Goal: Task Accomplishment & Management: Manage account settings

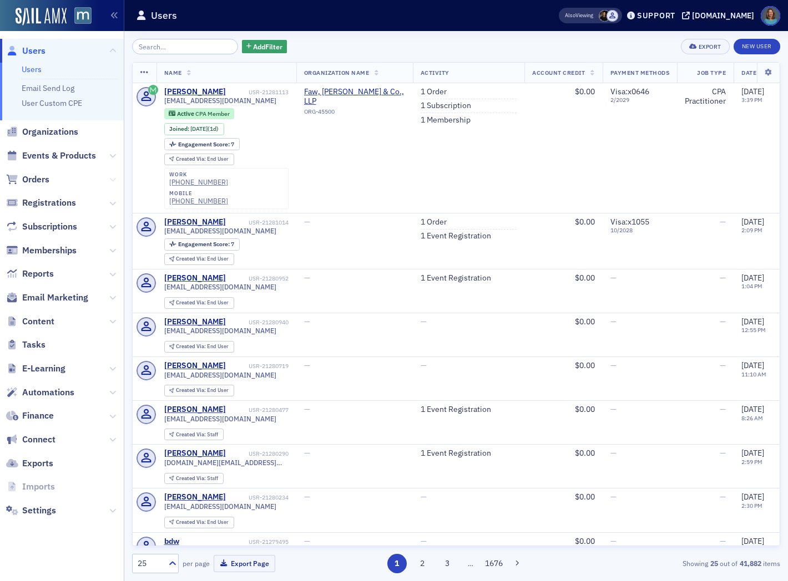
click at [112, 181] on icon at bounding box center [112, 179] width 7 height 7
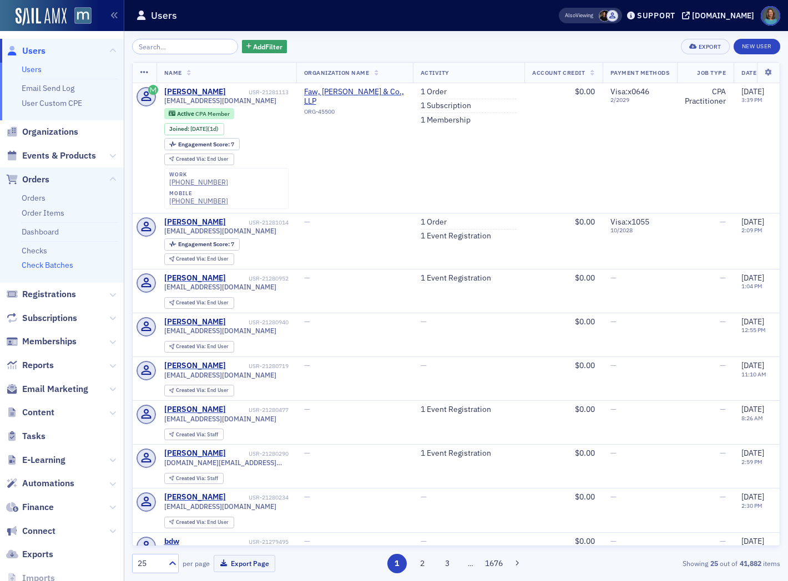
click at [49, 267] on link "Check Batches" at bounding box center [48, 265] width 52 height 10
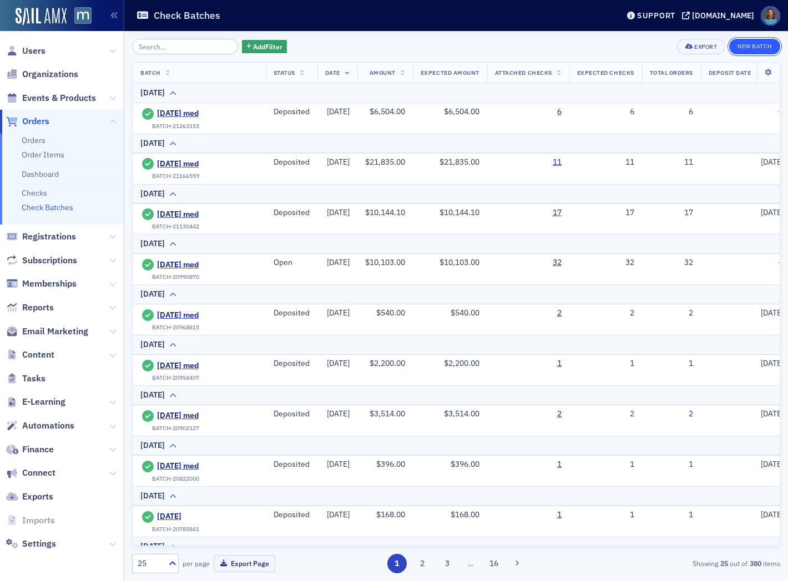
click at [756, 49] on button "New Batch" at bounding box center [754, 47] width 51 height 16
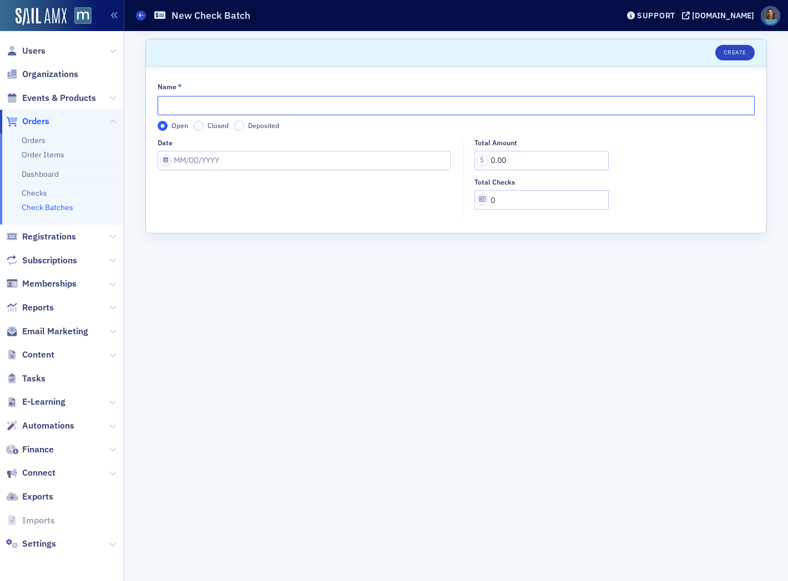
click at [388, 106] on input "Name *" at bounding box center [456, 105] width 597 height 19
type input "2025-08-22 med"
click at [306, 160] on input "Date" at bounding box center [304, 160] width 293 height 19
select select "7"
select select "2025"
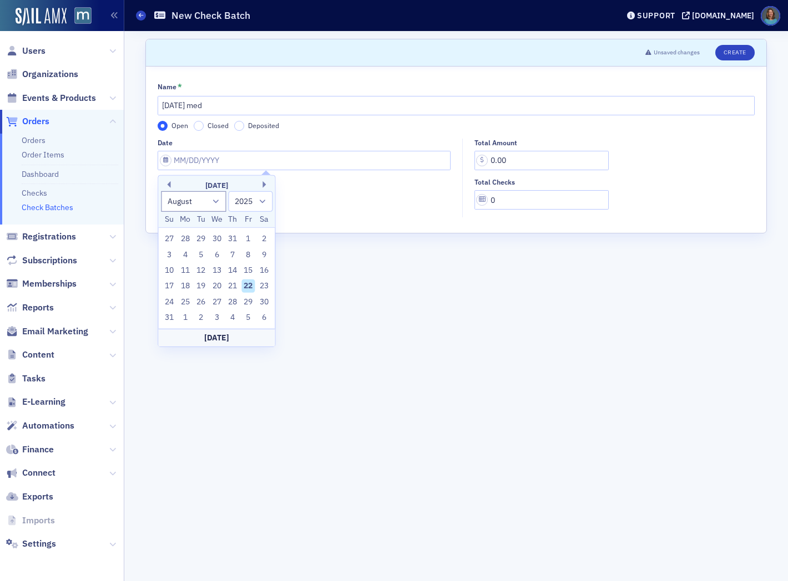
click at [250, 282] on div "22" at bounding box center [247, 286] width 13 height 13
type input "08/22/2025"
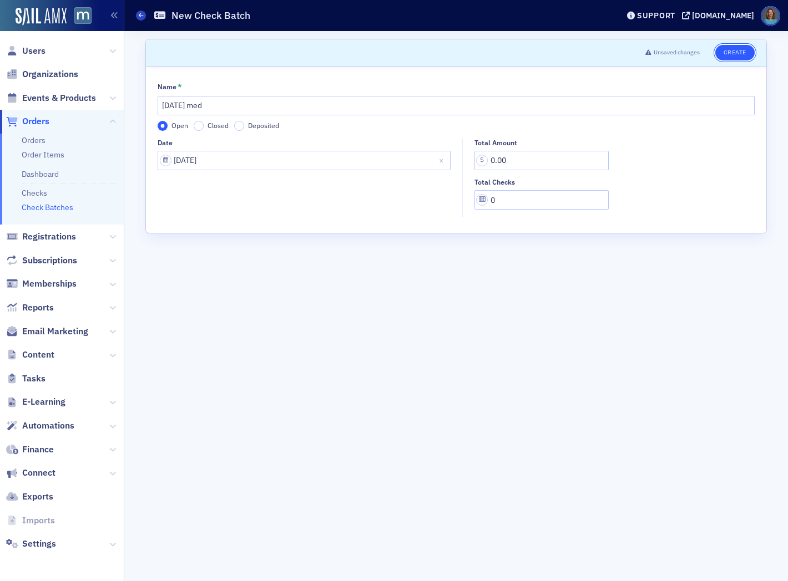
click at [732, 56] on button "Create" at bounding box center [734, 53] width 39 height 16
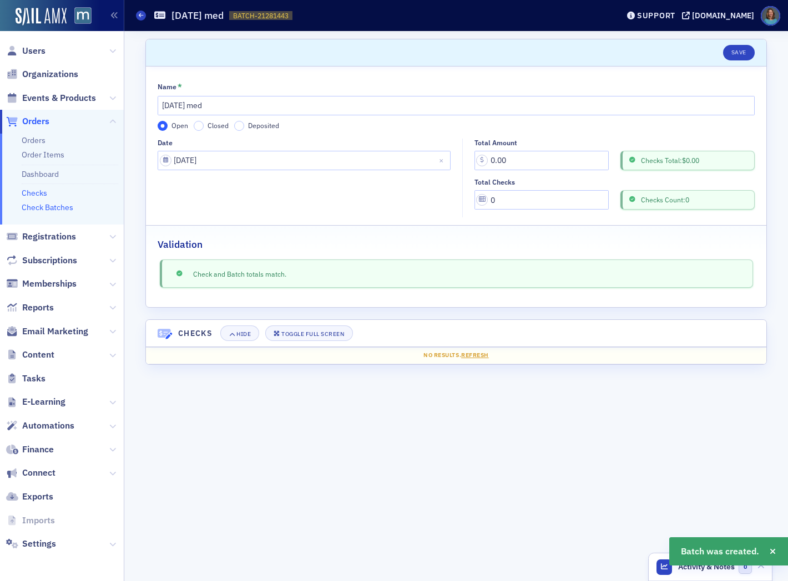
click at [39, 193] on link "Checks" at bounding box center [35, 193] width 26 height 10
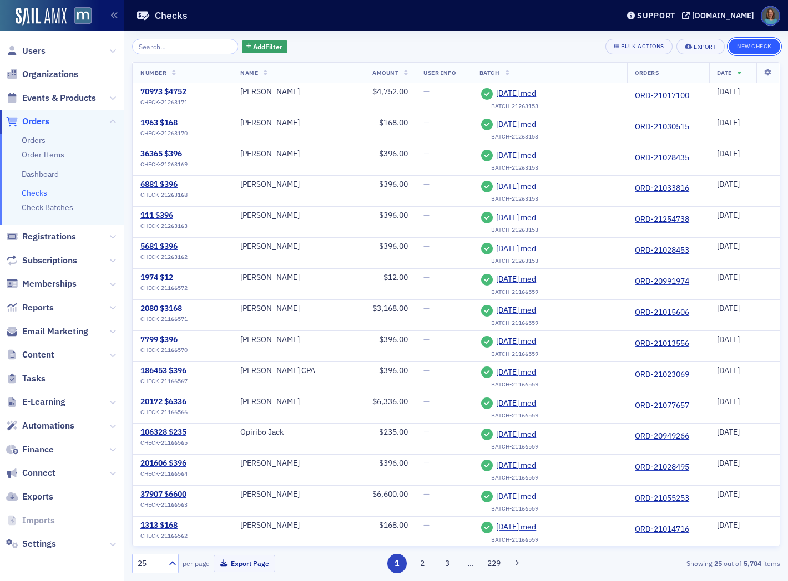
click at [747, 50] on button "New Check" at bounding box center [754, 47] width 52 height 16
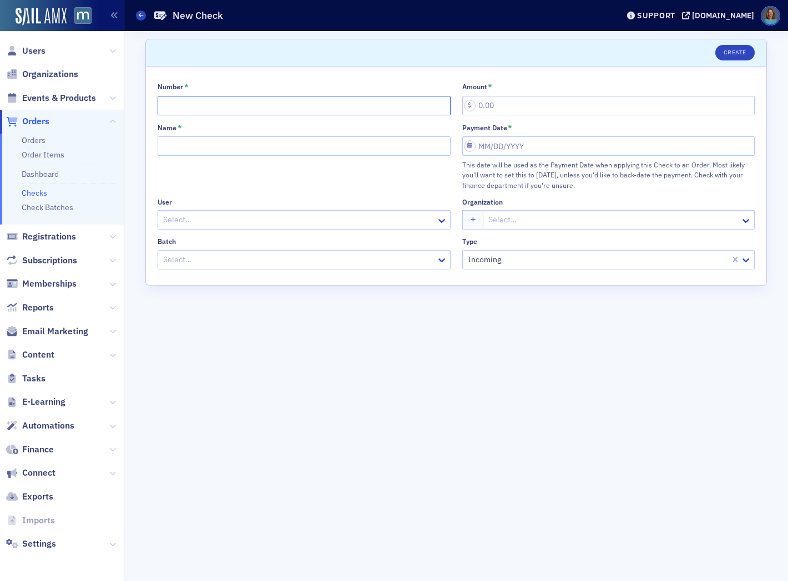
click at [300, 108] on input "Number *" at bounding box center [304, 105] width 293 height 19
type input "672458"
type input "3,852.00"
click at [39, 141] on link "Orders" at bounding box center [34, 140] width 24 height 10
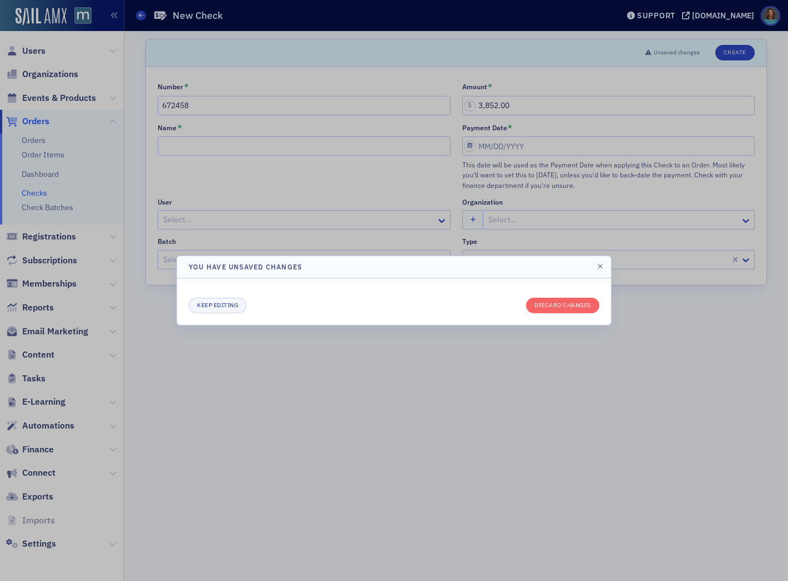
click at [32, 138] on div at bounding box center [394, 290] width 788 height 581
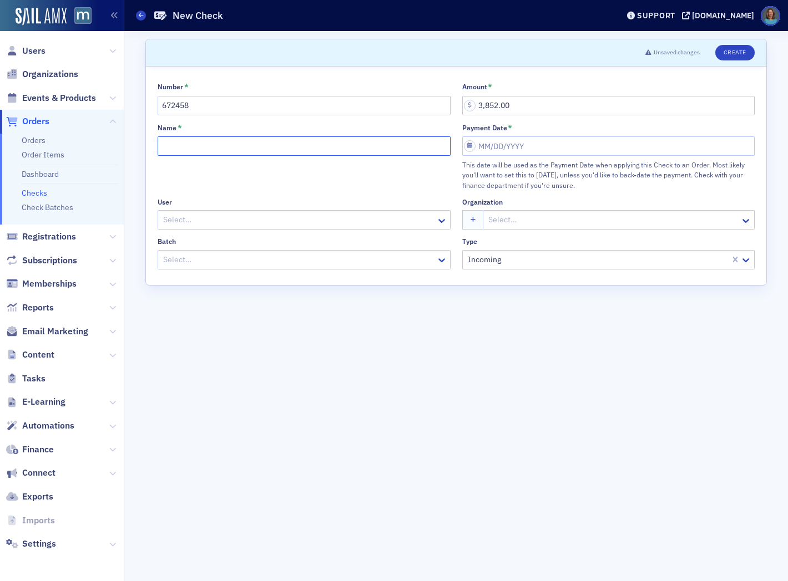
click at [207, 144] on input "Name *" at bounding box center [304, 145] width 293 height 19
type input "[PERSON_NAME]"
select select "7"
select select "2025"
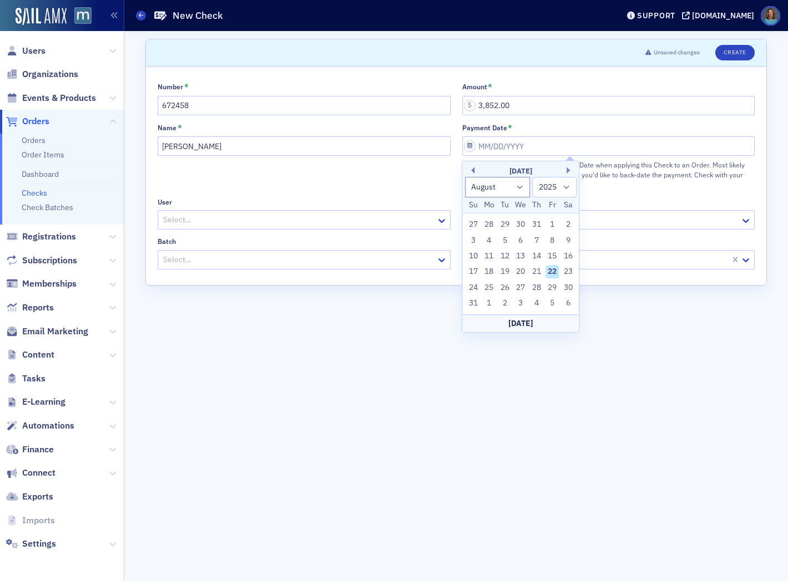
click at [549, 270] on div "22" at bounding box center [551, 272] width 13 height 13
type input "[DATE]"
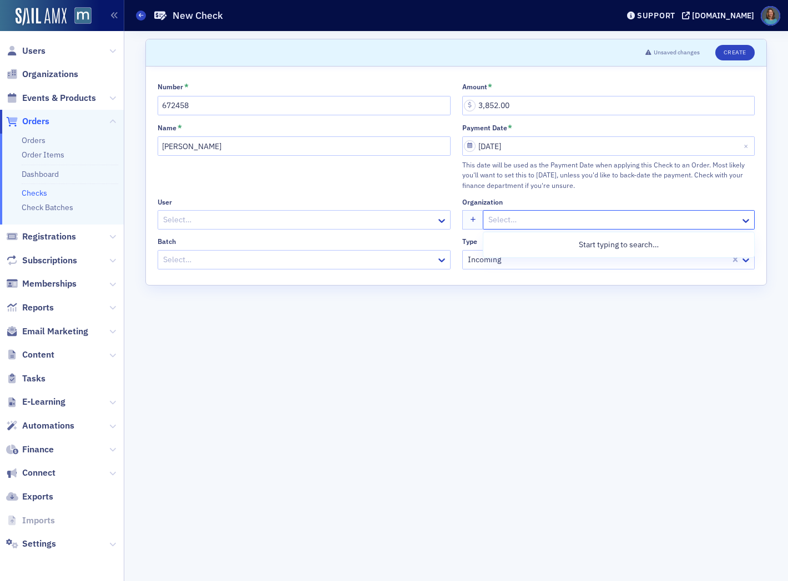
click at [505, 221] on div at bounding box center [613, 220] width 252 height 14
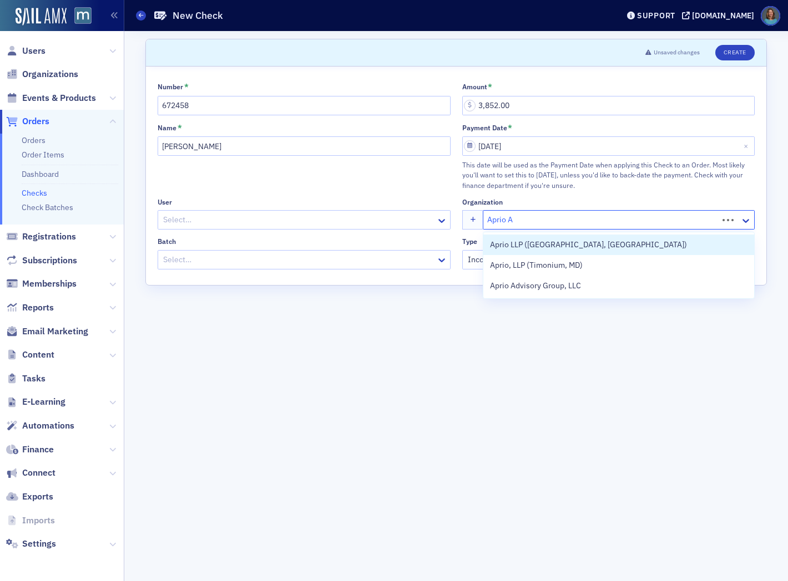
type input "Aprio Ad"
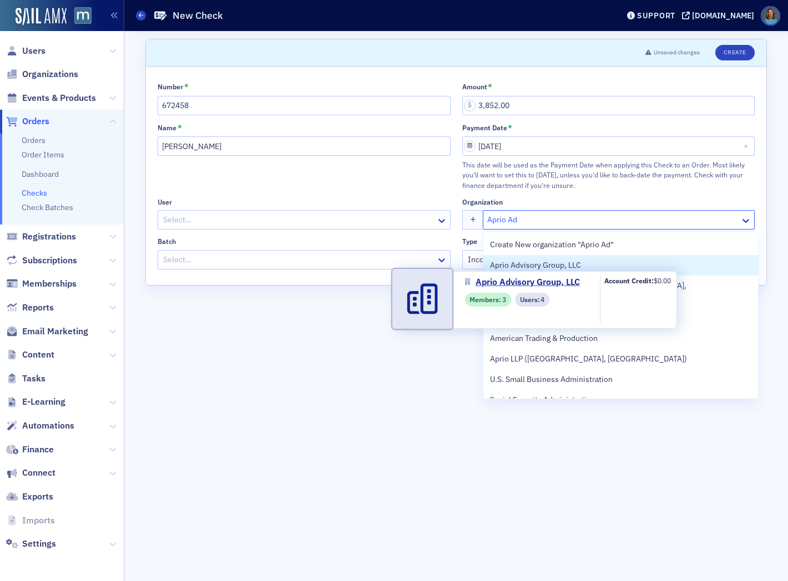
click at [524, 263] on span "Aprio Advisory Group, LLC" at bounding box center [540, 266] width 101 height 12
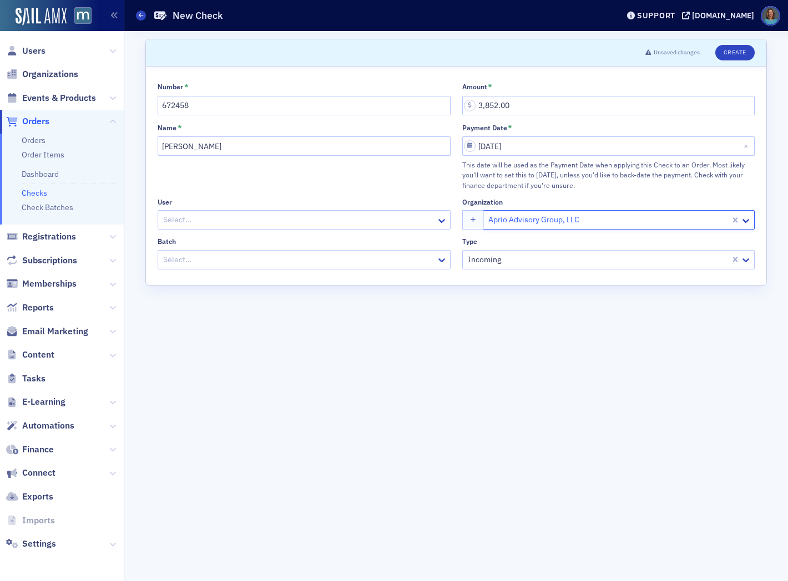
click at [382, 261] on div at bounding box center [298, 260] width 273 height 14
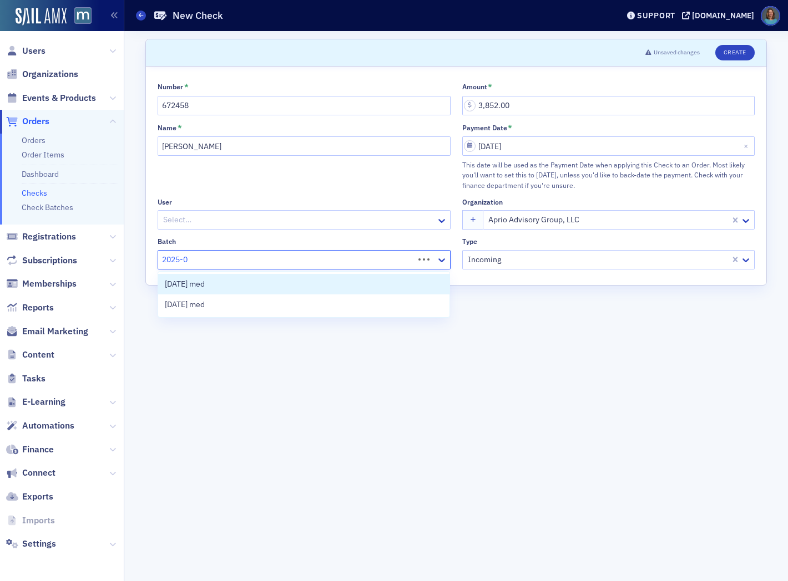
type input "2025-08"
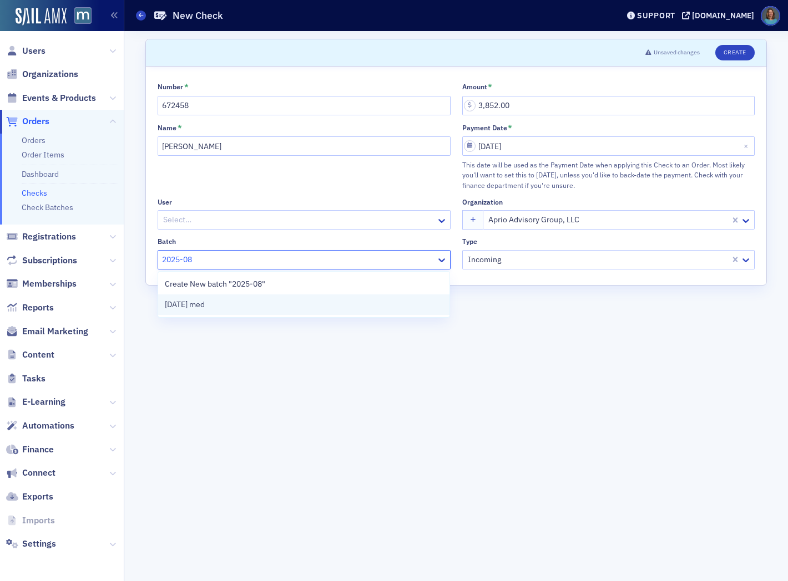
click at [205, 303] on span "2025-08-22 med" at bounding box center [185, 305] width 40 height 12
click at [733, 54] on button "Create" at bounding box center [734, 53] width 39 height 16
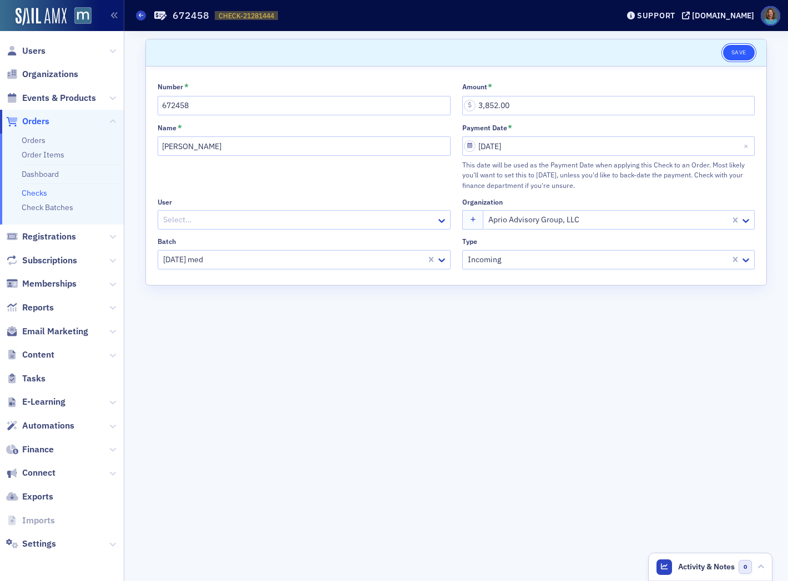
drag, startPoint x: 738, startPoint y: 52, endPoint x: 730, endPoint y: 51, distance: 8.4
click at [735, 52] on button "Save" at bounding box center [739, 53] width 32 height 16
click at [35, 190] on link "Checks" at bounding box center [35, 193] width 26 height 10
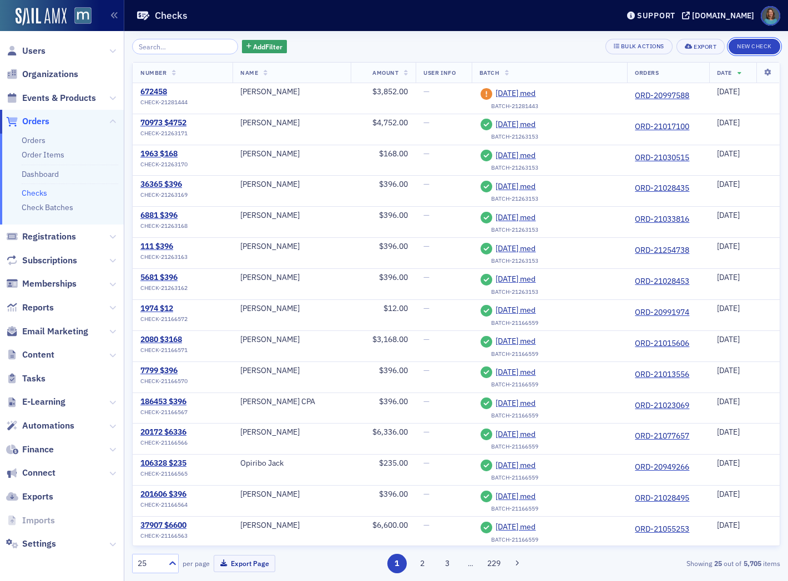
drag, startPoint x: 766, startPoint y: 45, endPoint x: 581, endPoint y: 50, distance: 185.9
click at [765, 45] on button "New Check" at bounding box center [754, 47] width 52 height 16
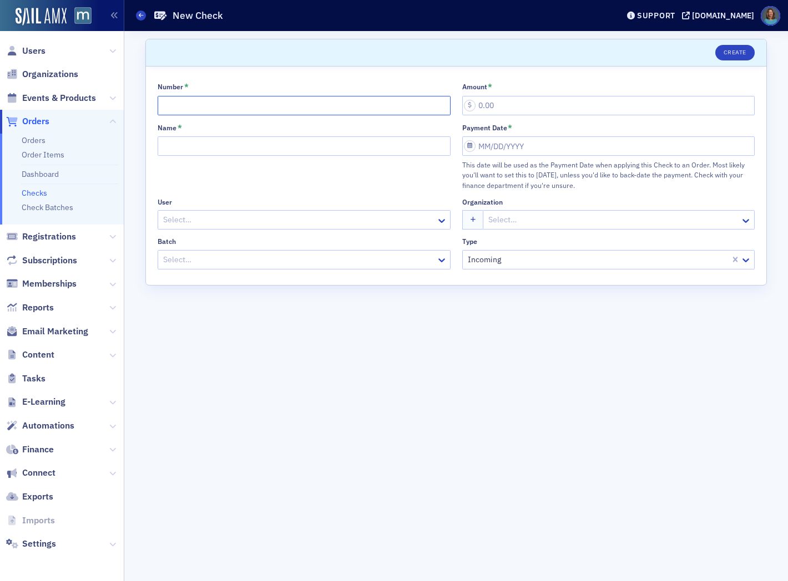
click at [200, 100] on input "Number *" at bounding box center [304, 105] width 293 height 19
type input "207830"
type input "396.00"
type input "[PERSON_NAME]"
select select "7"
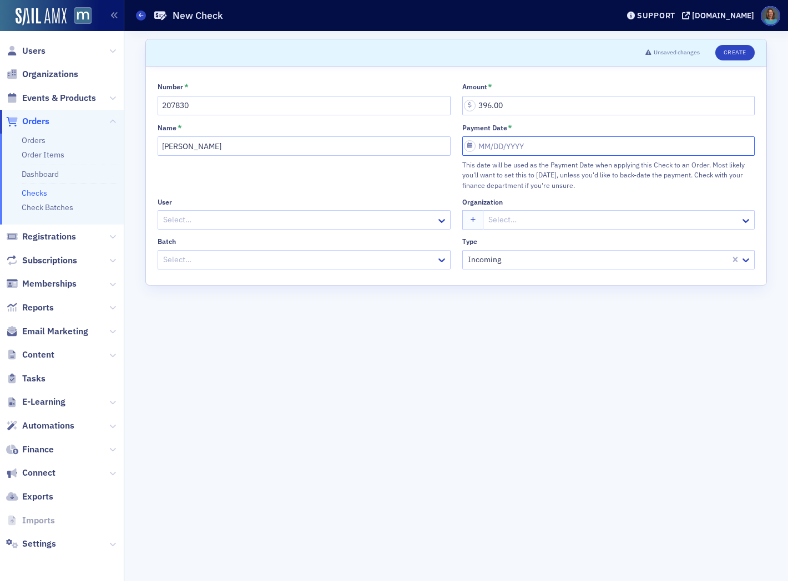
select select "2025"
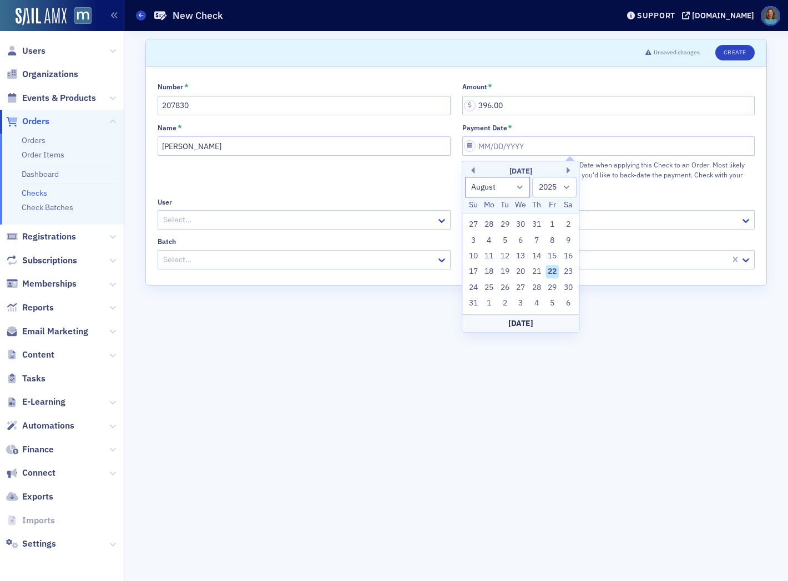
click at [549, 273] on div "22" at bounding box center [551, 272] width 13 height 13
type input "08/22/2025"
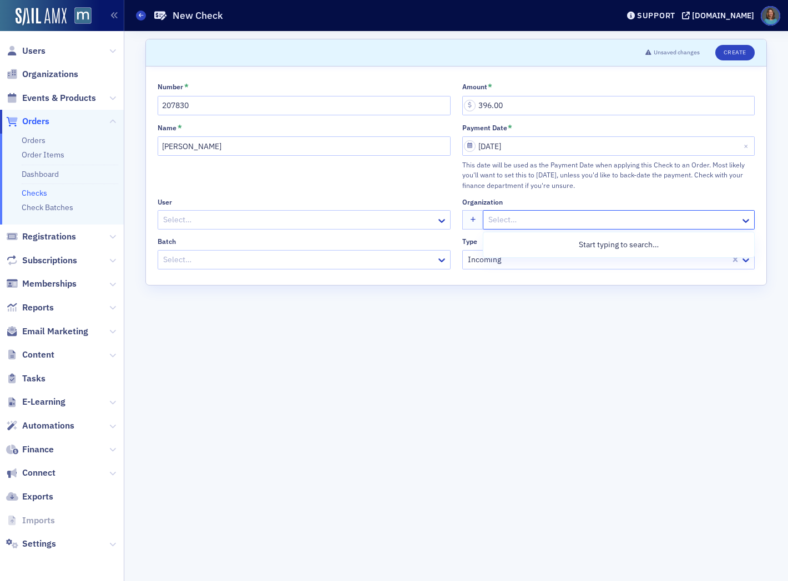
click at [501, 223] on div at bounding box center [613, 220] width 252 height 14
type input "Stein"
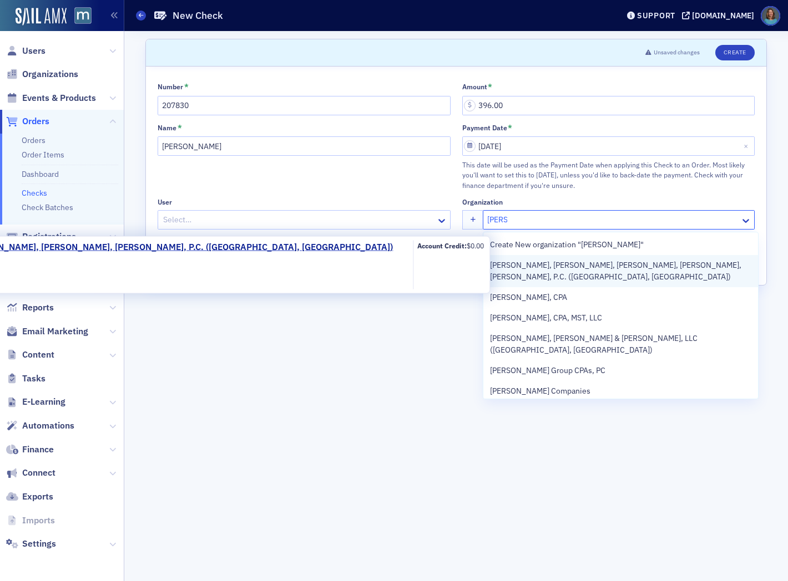
click at [542, 263] on span "[PERSON_NAME], [PERSON_NAME], [PERSON_NAME], [PERSON_NAME], [PERSON_NAME], P.C.…" at bounding box center [620, 271] width 261 height 23
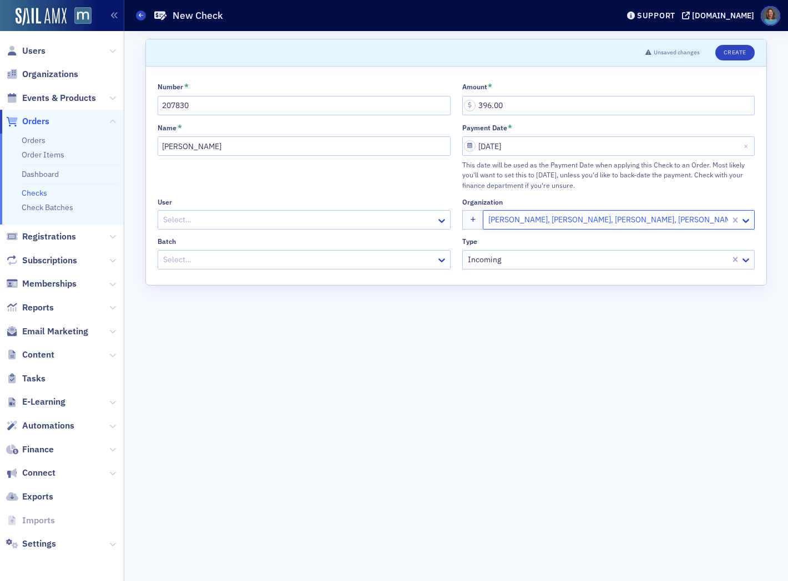
click at [344, 262] on div at bounding box center [298, 260] width 273 height 14
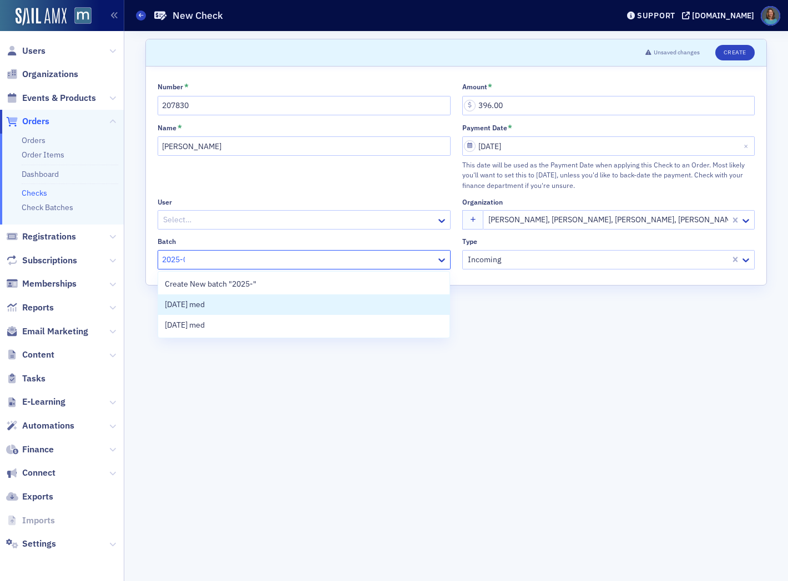
type input "2025-08"
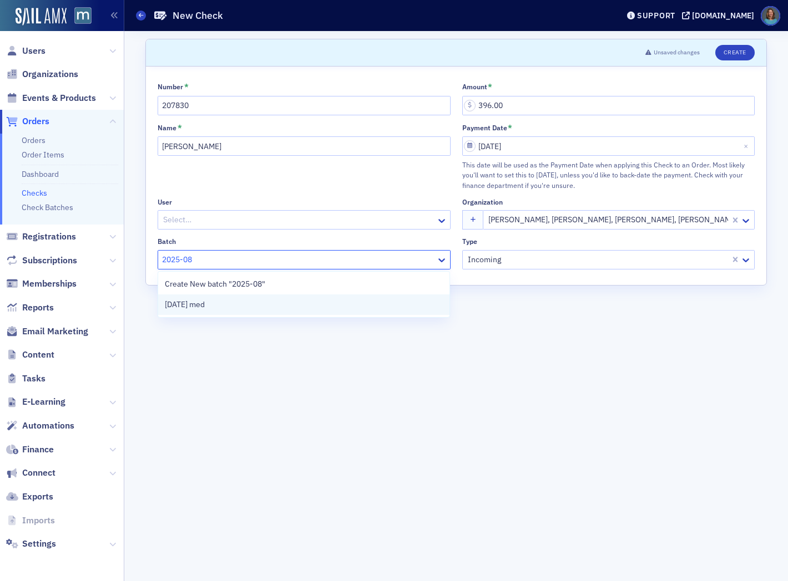
click at [205, 305] on span "2025-08-22 med" at bounding box center [185, 305] width 40 height 12
drag, startPoint x: 739, startPoint y: 57, endPoint x: 718, endPoint y: 56, distance: 21.1
click at [738, 57] on button "Create" at bounding box center [734, 53] width 39 height 16
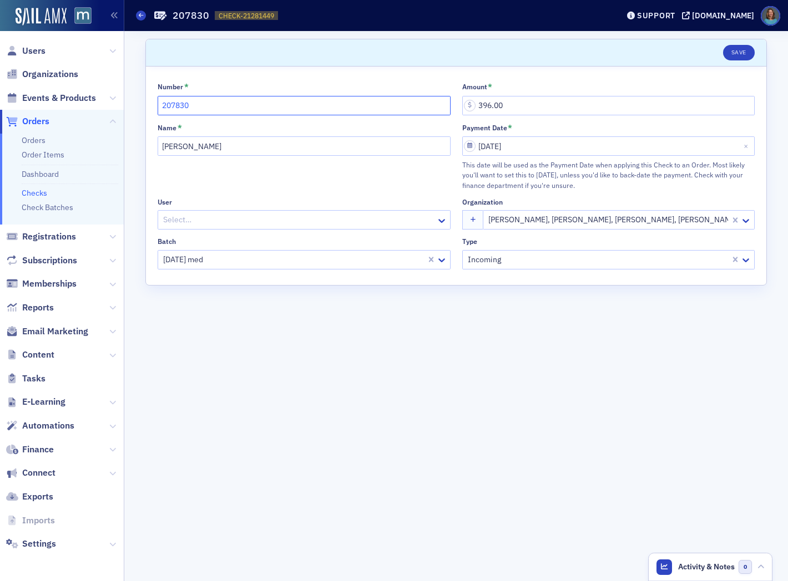
click at [206, 103] on input "207830" at bounding box center [304, 105] width 293 height 19
drag, startPoint x: 206, startPoint y: 103, endPoint x: 171, endPoint y: 107, distance: 35.2
click at [171, 107] on input "207830" at bounding box center [304, 105] width 293 height 19
type input "14742"
drag, startPoint x: 226, startPoint y: 146, endPoint x: 161, endPoint y: 146, distance: 65.4
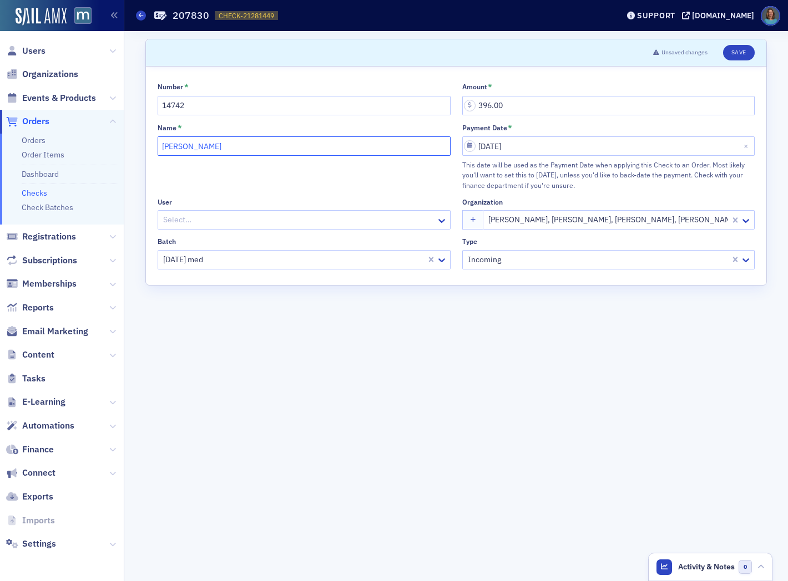
click at [161, 146] on input "[PERSON_NAME]" at bounding box center [304, 145] width 293 height 19
click at [57, 75] on span "Organizations" at bounding box center [50, 74] width 56 height 12
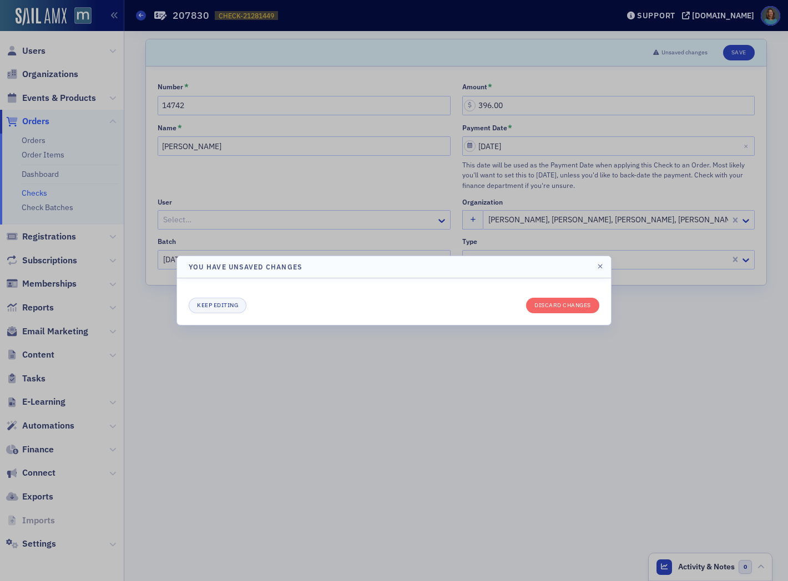
drag, startPoint x: 57, startPoint y: 74, endPoint x: 47, endPoint y: 73, distance: 10.0
drag, startPoint x: 47, startPoint y: 73, endPoint x: 36, endPoint y: 78, distance: 11.4
click at [36, 78] on div at bounding box center [394, 290] width 788 height 581
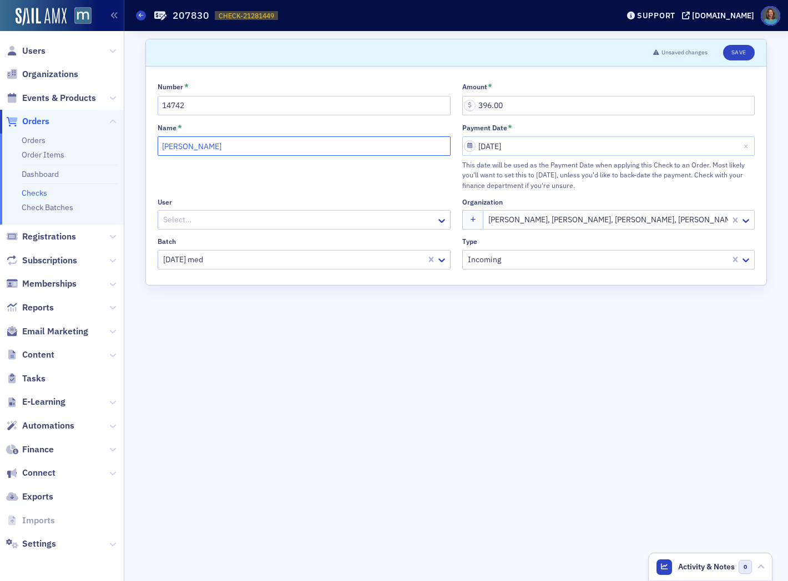
drag, startPoint x: 245, startPoint y: 143, endPoint x: 153, endPoint y: 131, distance: 93.3
click at [153, 132] on div "Number * 14742 Amount * 396.00 Name * David Torchinsky Payment Date * 08/22/202…" at bounding box center [456, 176] width 620 height 219
type input "Deborach Frech"
select select "7"
select select "2025"
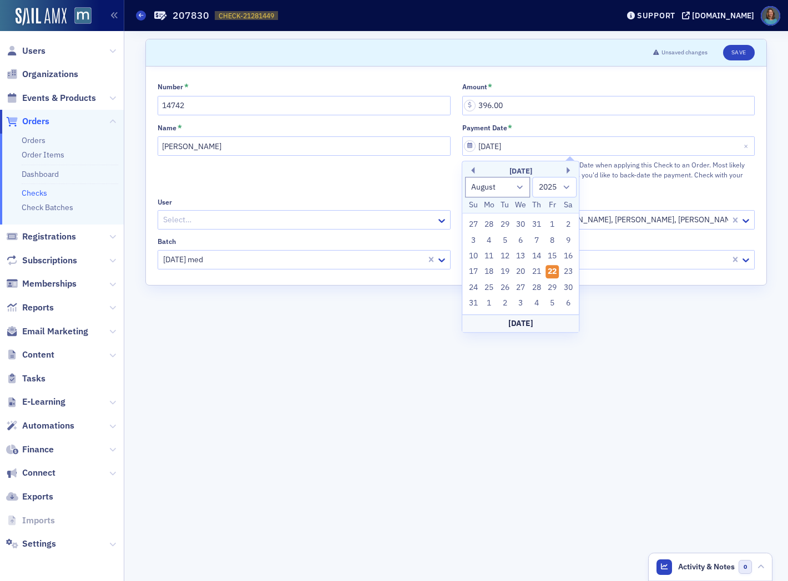
drag, startPoint x: 281, startPoint y: 338, endPoint x: 278, endPoint y: 322, distance: 16.9
click at [281, 336] on form "Scroll to Unsaved changes Save Number * 14742 Amount * 396.00 Name * Deborach F…" at bounding box center [455, 306] width 621 height 535
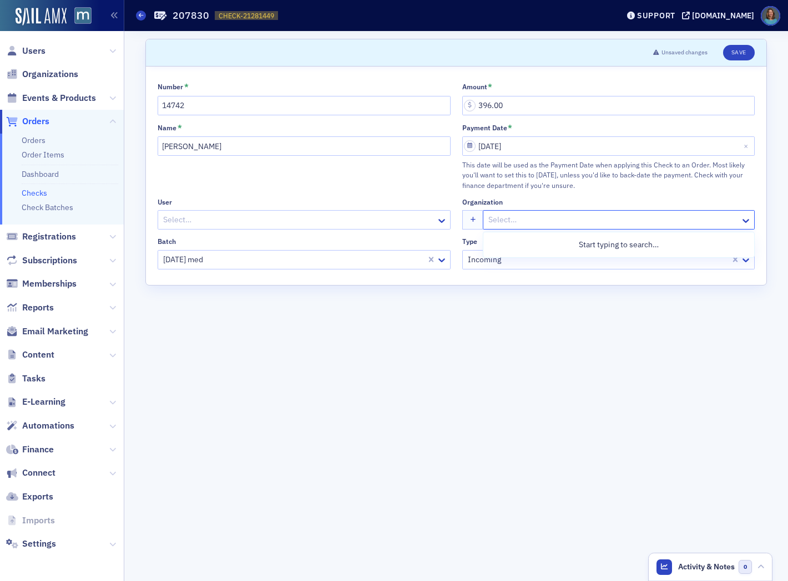
click at [621, 217] on div at bounding box center [613, 220] width 252 height 14
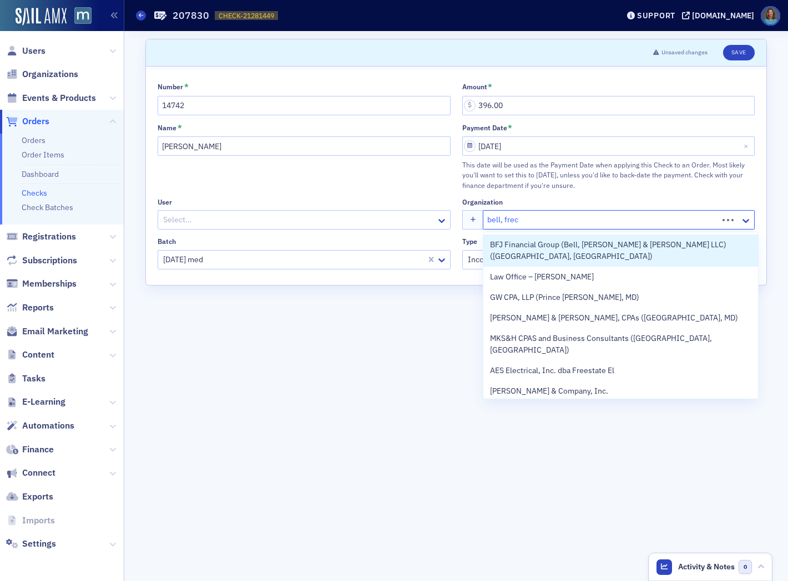
type input "bell, frech"
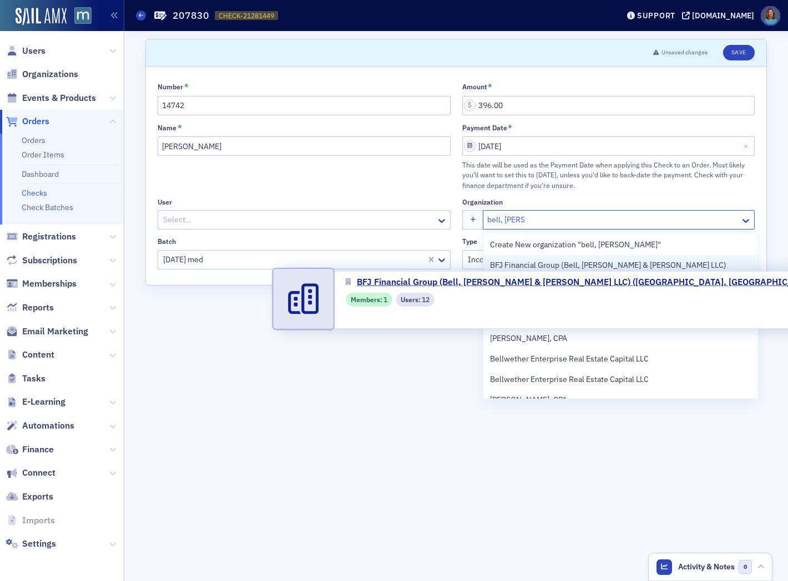
click at [553, 266] on span "BFJ Financial Group (Bell, Frech & Jacobs LLC) (Columbia, MD)" at bounding box center [620, 271] width 261 height 23
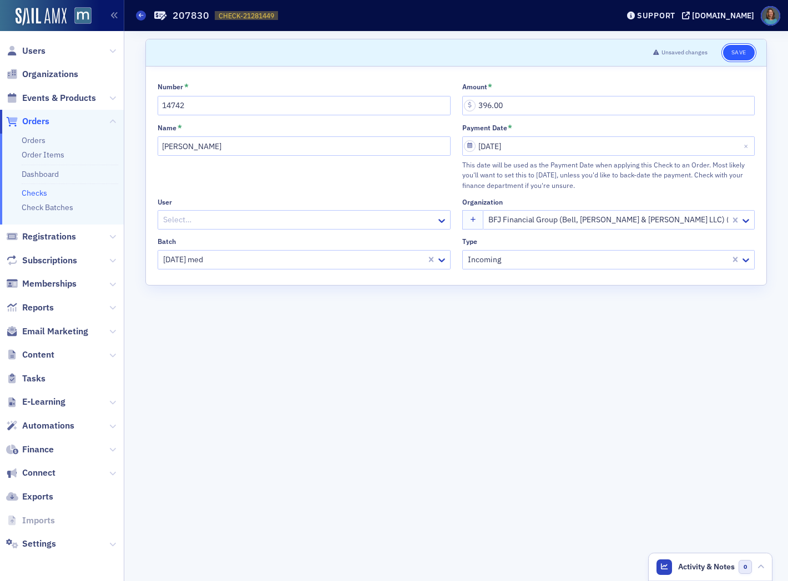
click at [737, 55] on button "Save" at bounding box center [739, 53] width 32 height 16
click at [738, 55] on button "Save" at bounding box center [739, 53] width 32 height 16
click at [35, 192] on link "Checks" at bounding box center [35, 193] width 26 height 10
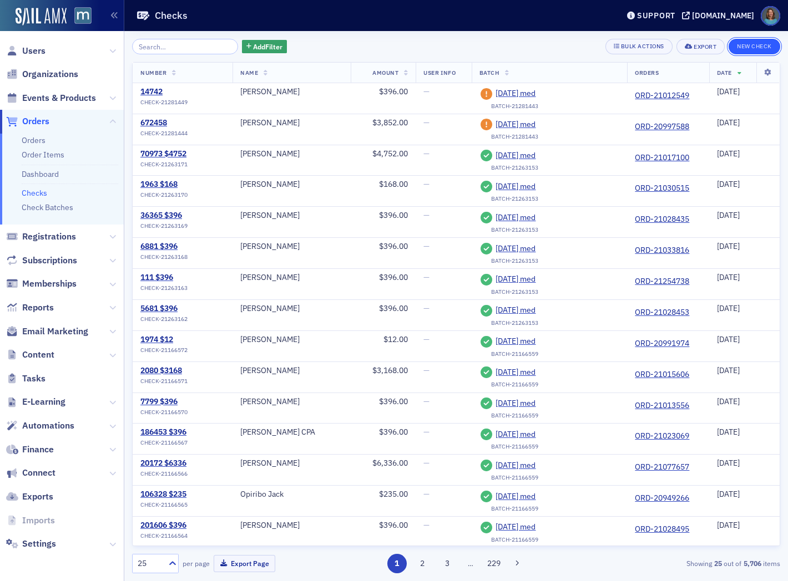
click at [759, 47] on button "New Check" at bounding box center [754, 47] width 52 height 16
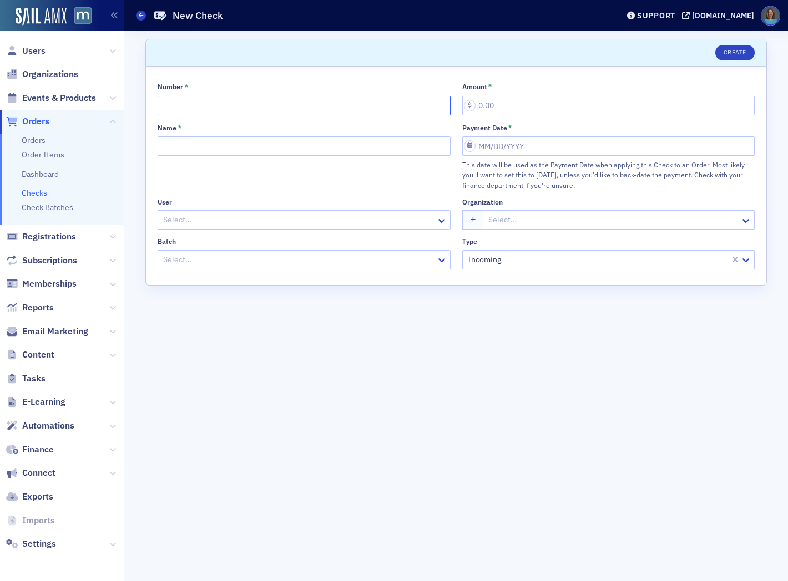
click at [206, 108] on input "Number *" at bounding box center [304, 105] width 293 height 19
type input "745751"
type input "396.00"
type input "Julie Floyd"
select select "7"
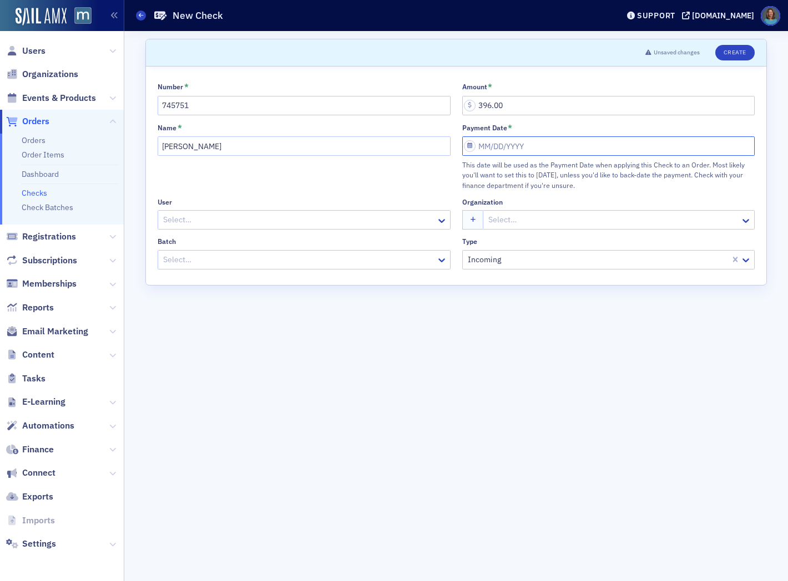
select select "2025"
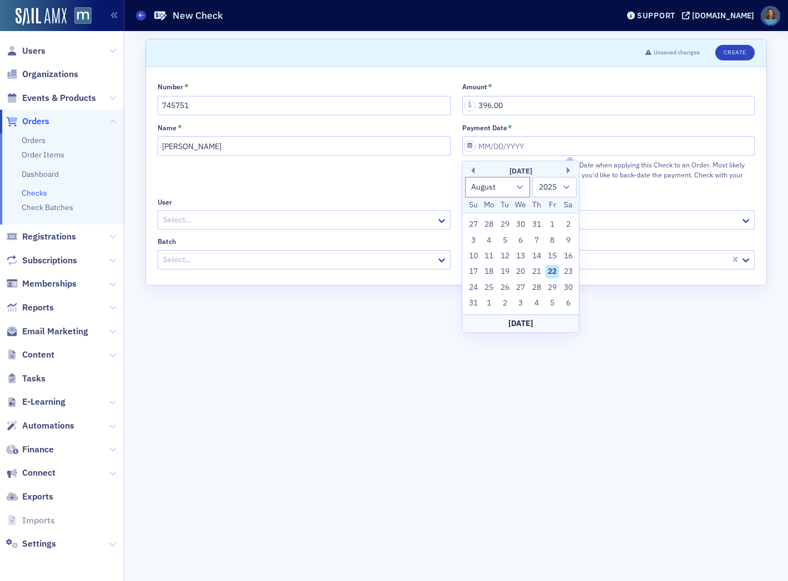
click at [553, 273] on div "22" at bounding box center [551, 272] width 13 height 13
type input "08/22/2025"
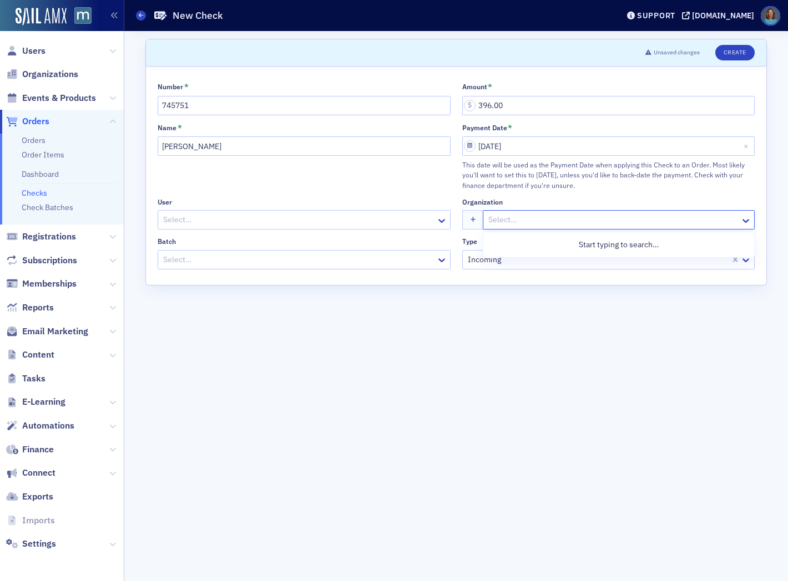
click at [566, 226] on div at bounding box center [613, 220] width 252 height 14
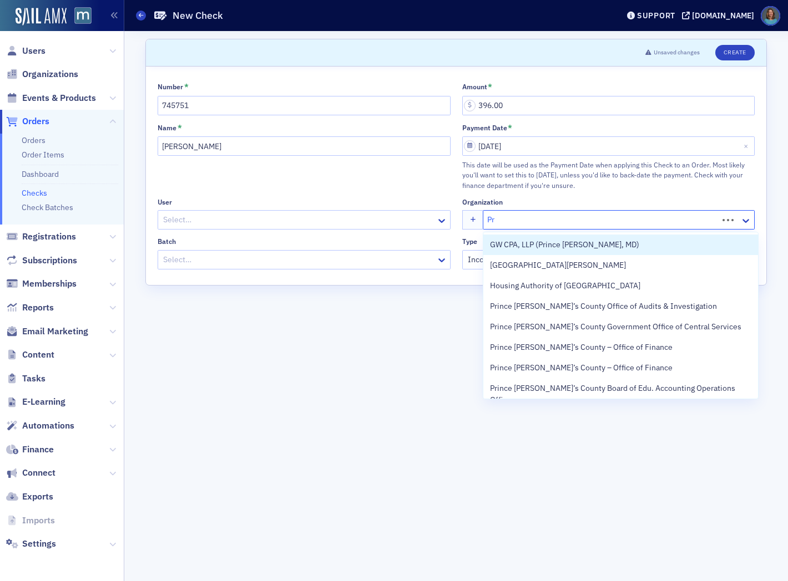
type input "P"
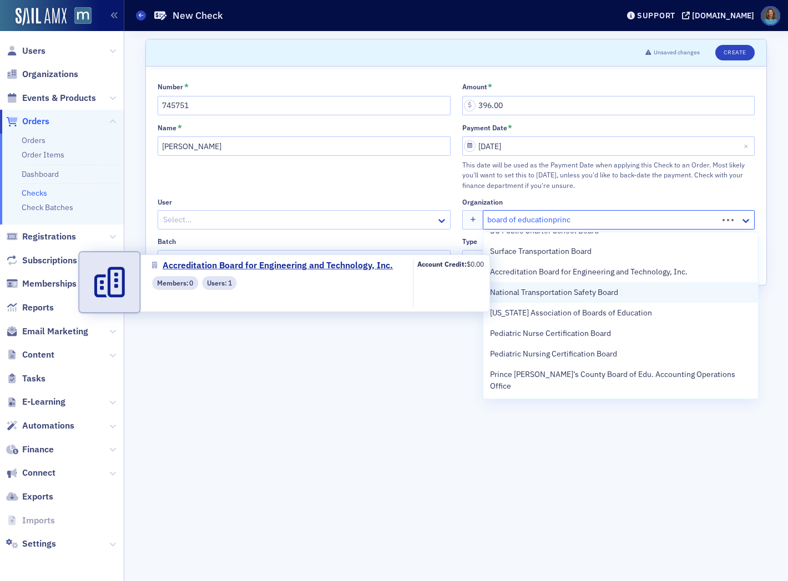
scroll to position [227, 0]
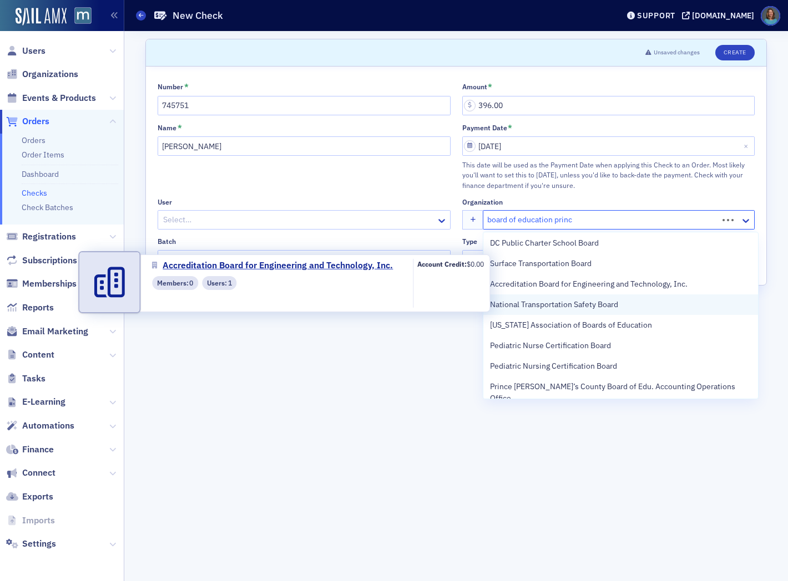
type input "board of education prince"
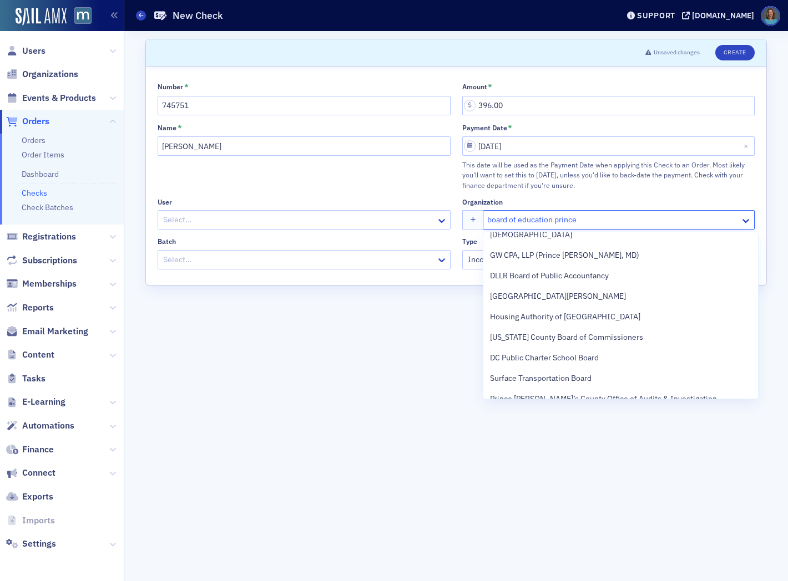
scroll to position [185, 0]
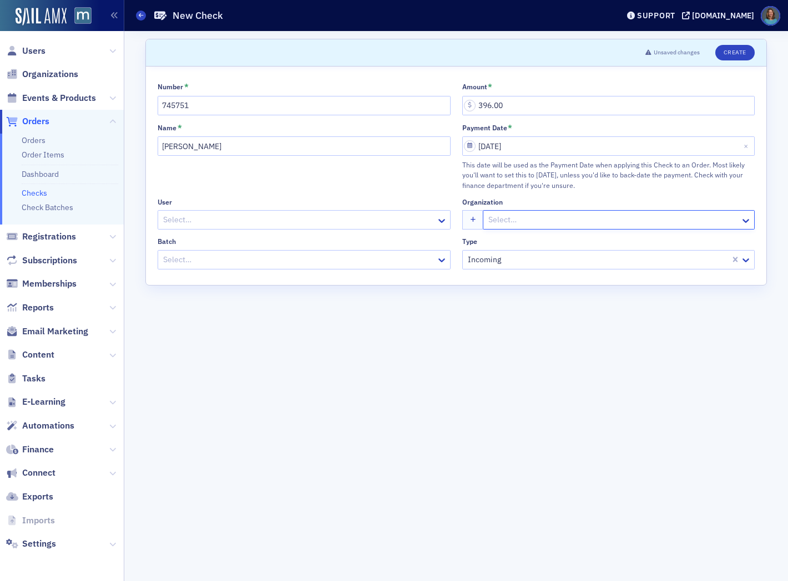
drag, startPoint x: 600, startPoint y: 215, endPoint x: 529, endPoint y: 222, distance: 71.3
click at [529, 222] on div at bounding box center [613, 220] width 252 height 14
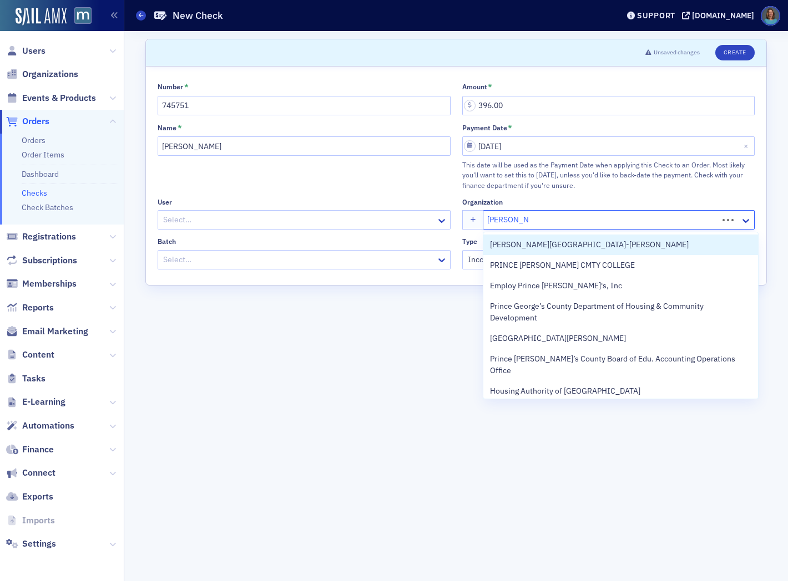
type input "prince george"
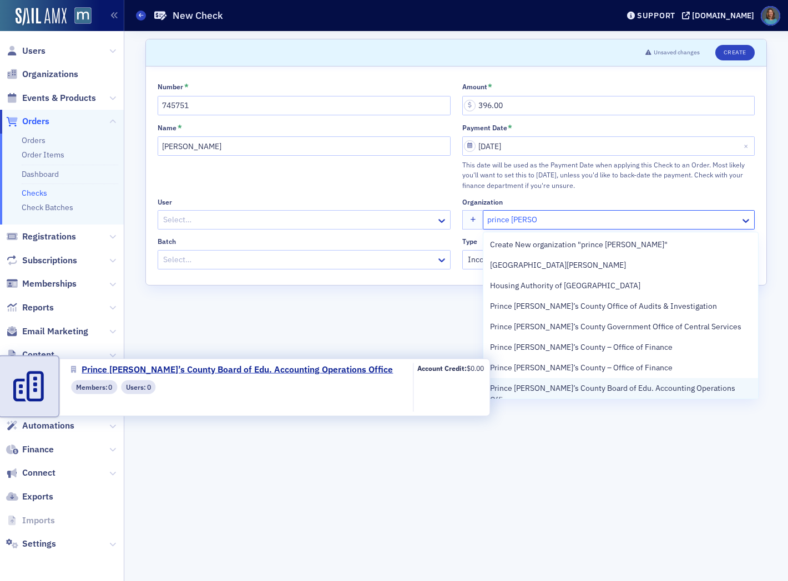
click at [562, 393] on span "Prince George’s County Board of Edu. Accounting Operations Office" at bounding box center [620, 394] width 261 height 23
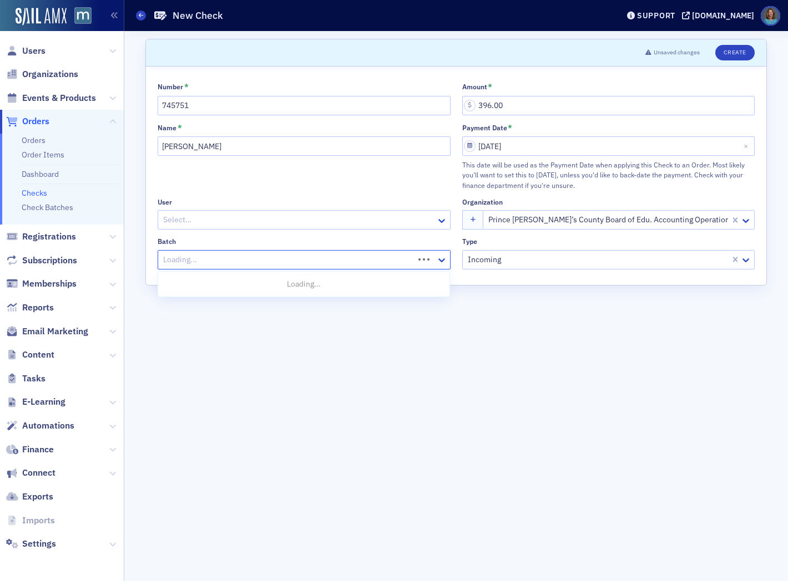
click at [256, 262] on div at bounding box center [287, 260] width 251 height 14
type input "2025"
click at [205, 324] on span "2025-08-22 med" at bounding box center [185, 325] width 40 height 12
click at [743, 54] on button "Create" at bounding box center [734, 53] width 39 height 16
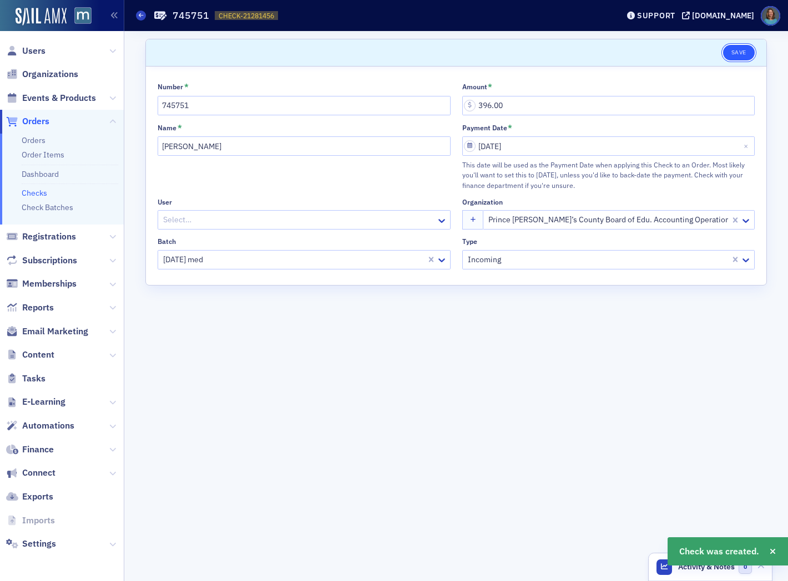
click at [745, 47] on button "Save" at bounding box center [739, 53] width 32 height 16
click at [37, 195] on link "Checks" at bounding box center [35, 193] width 26 height 10
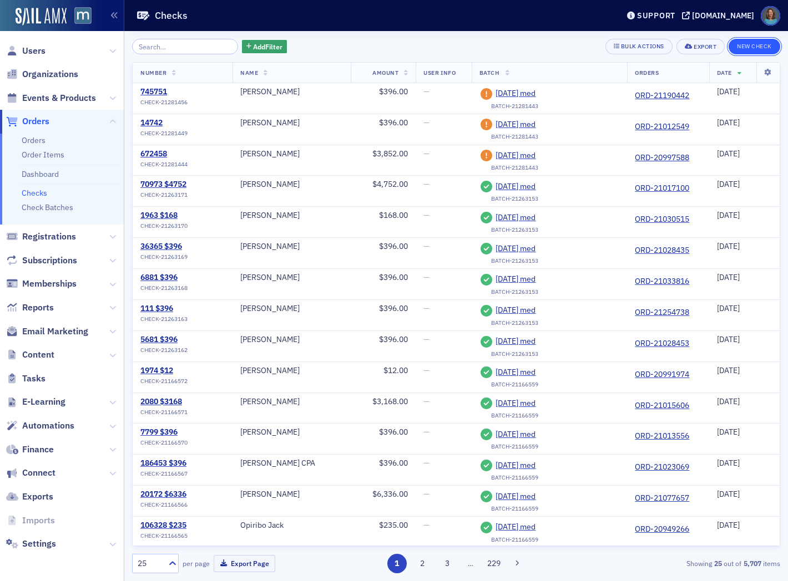
click at [757, 49] on button "New Check" at bounding box center [754, 47] width 52 height 16
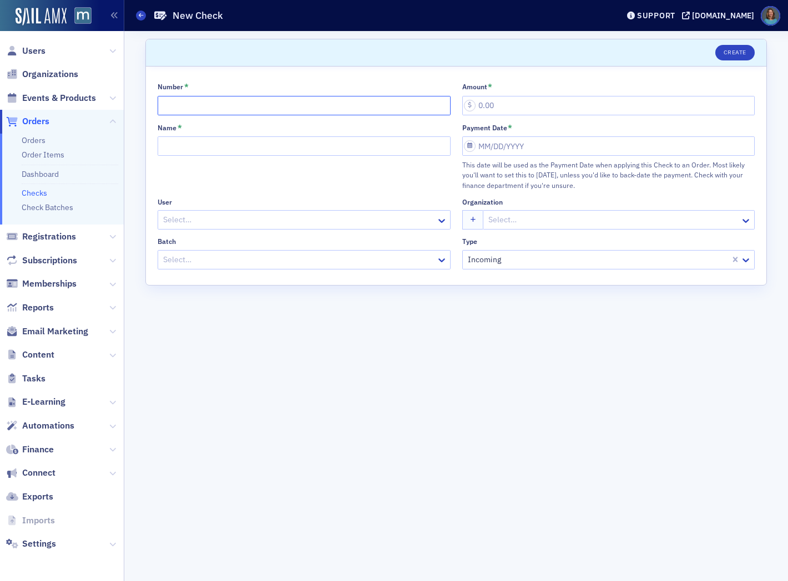
click at [184, 103] on input "Number *" at bounding box center [304, 105] width 293 height 19
type input "129989"
type input "5,822.00"
type input "Jeffrey Lawson"
select select "7"
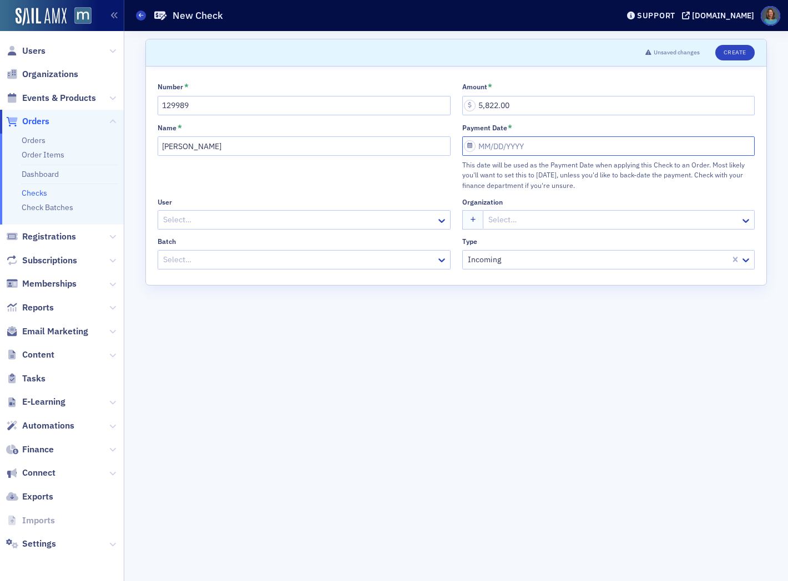
select select "2025"
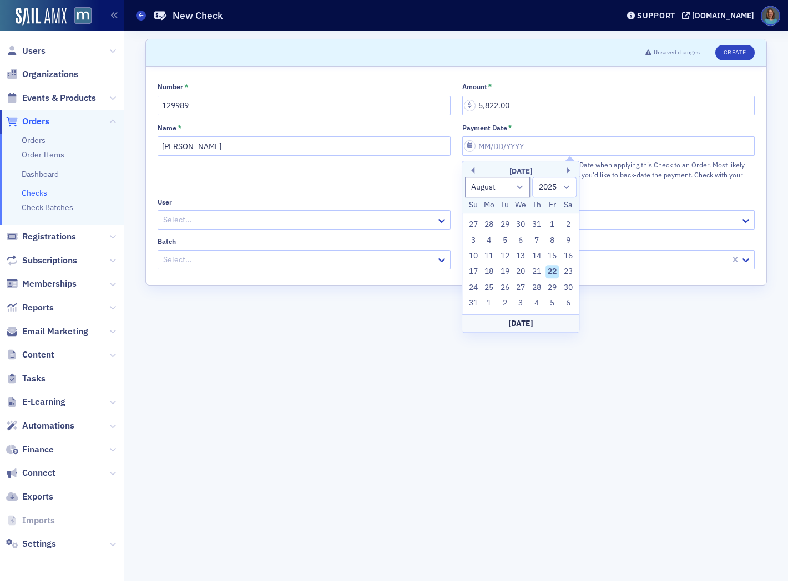
click at [551, 271] on div "22" at bounding box center [551, 272] width 13 height 13
type input "08/22/2025"
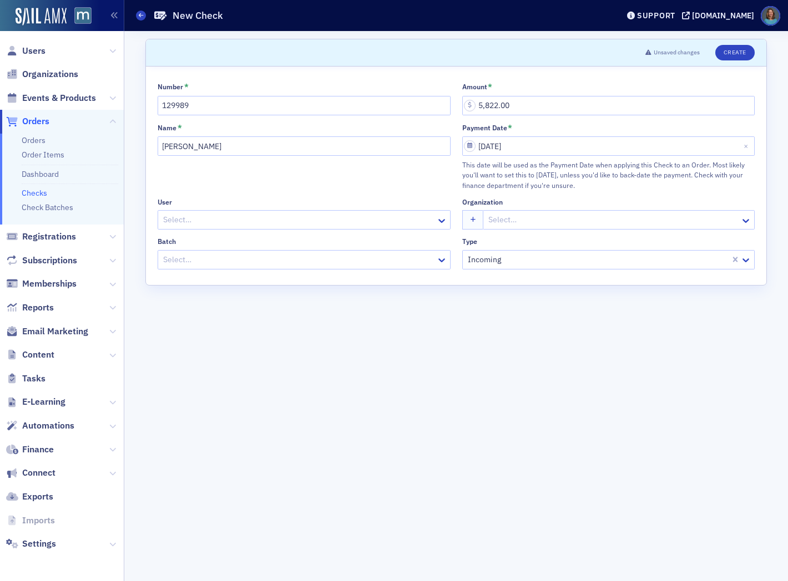
click at [516, 223] on div at bounding box center [613, 220] width 252 height 14
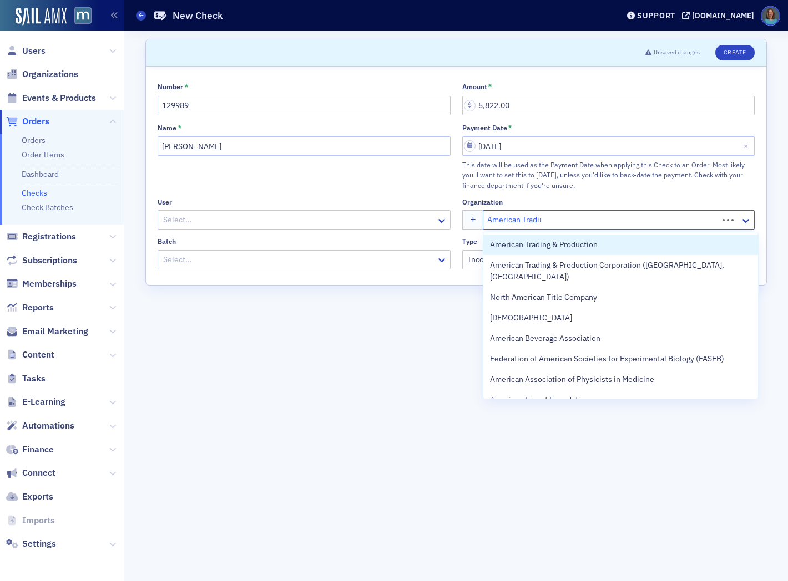
type input "American Trading"
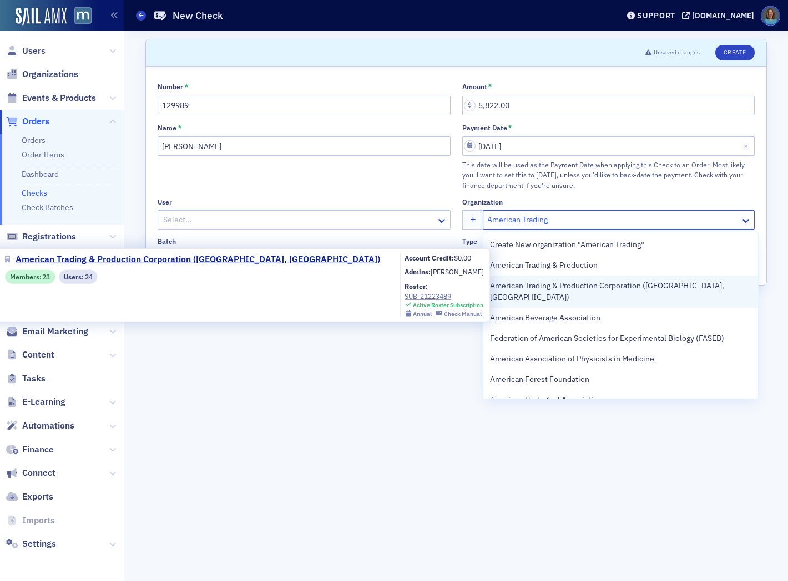
click at [545, 285] on span "American Trading & Production Corporation (Baltimore, MD)" at bounding box center [620, 291] width 261 height 23
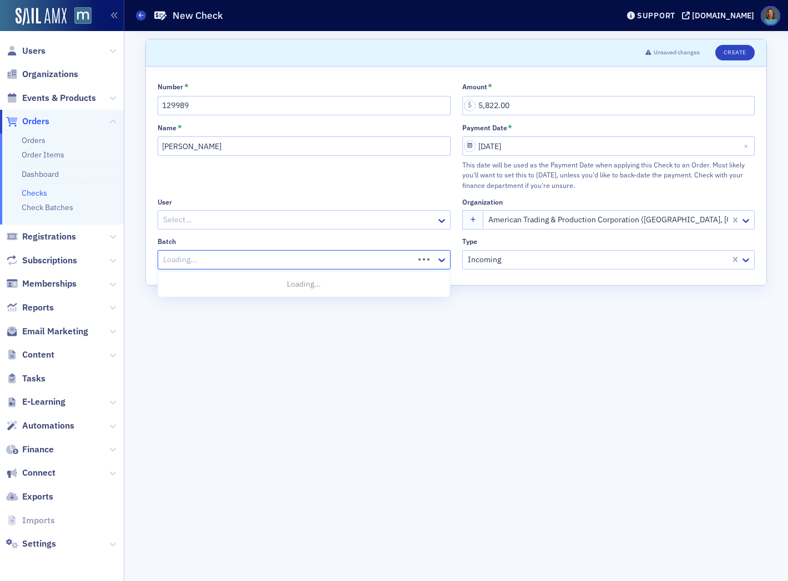
click at [321, 260] on div at bounding box center [287, 260] width 251 height 14
type input "2025"
click at [205, 323] on span "2025-08-22 med" at bounding box center [185, 325] width 40 height 12
click at [732, 54] on button "Create" at bounding box center [734, 53] width 39 height 16
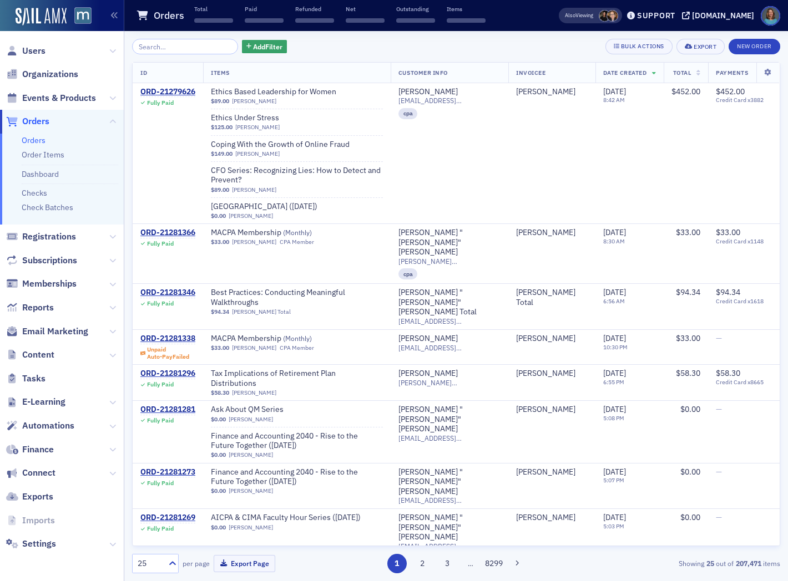
click at [164, 49] on input "search" at bounding box center [185, 47] width 106 height 16
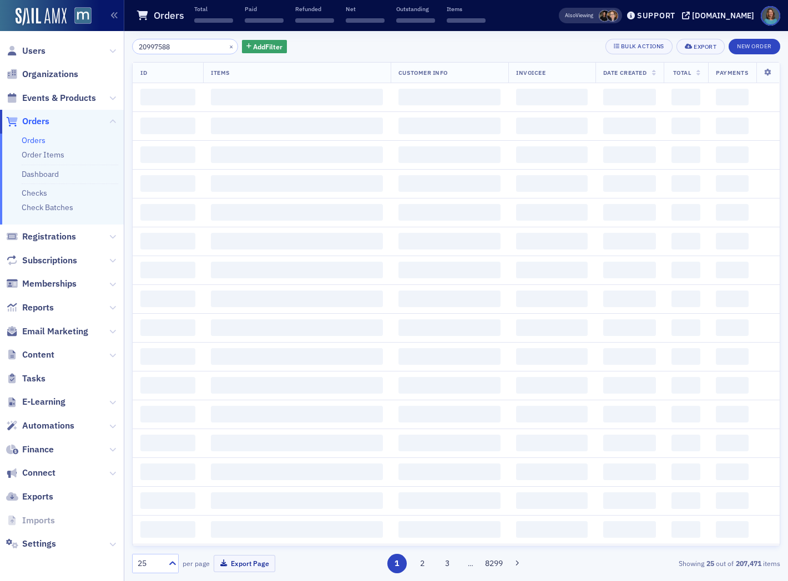
type input "20997588"
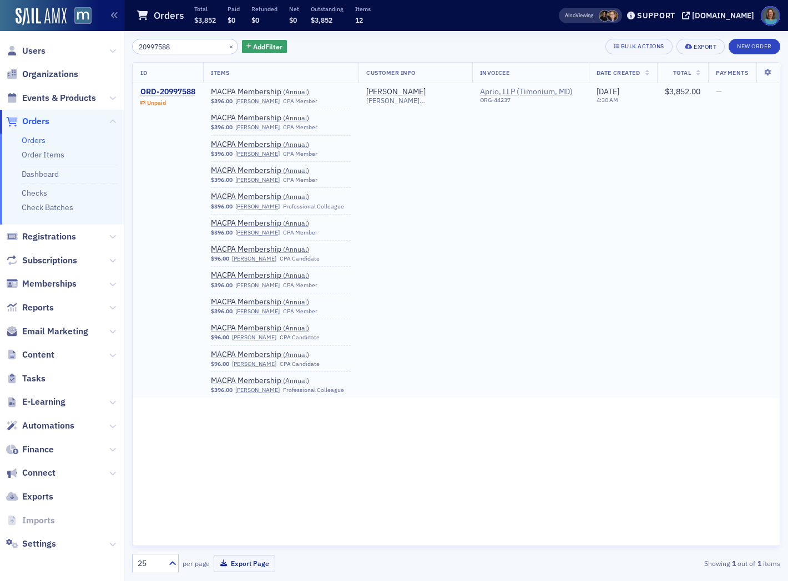
click at [187, 89] on div "ORD-20997588" at bounding box center [167, 92] width 55 height 10
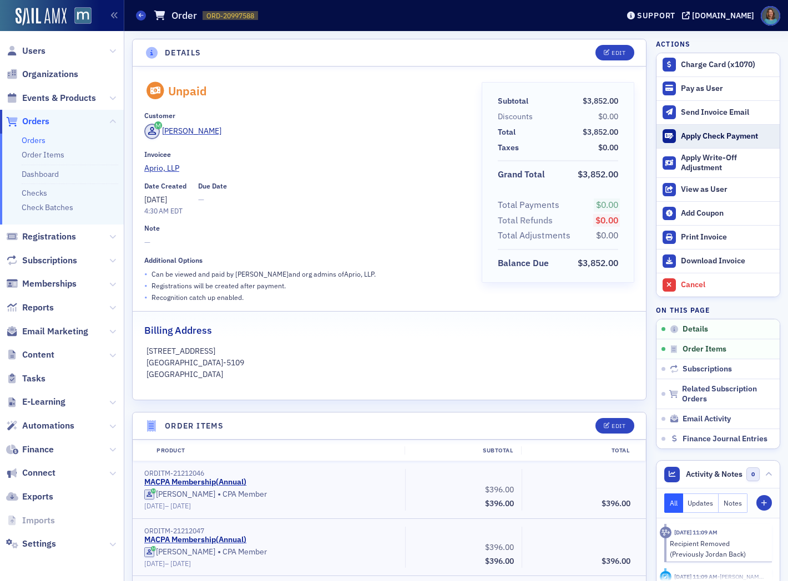
click at [715, 135] on div "Apply Check Payment" at bounding box center [726, 136] width 93 height 10
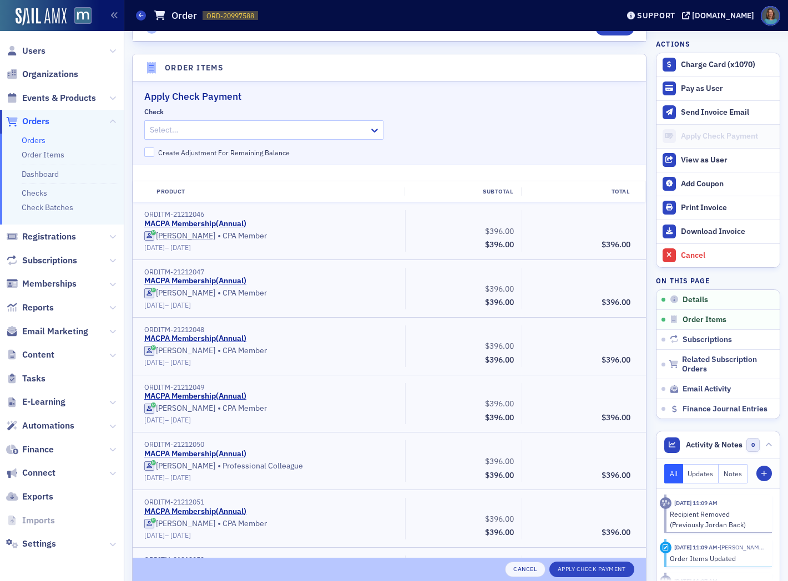
scroll to position [375, 0]
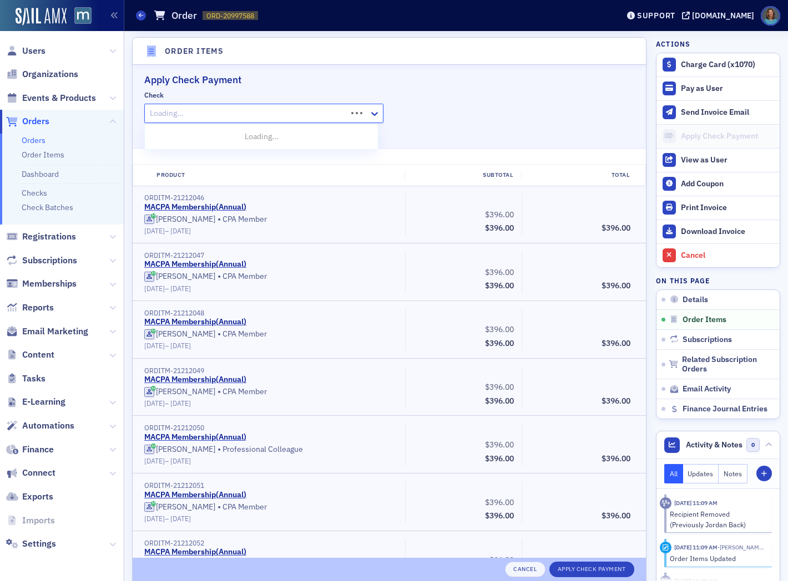
click at [296, 118] on div at bounding box center [247, 113] width 197 height 14
type input "672458"
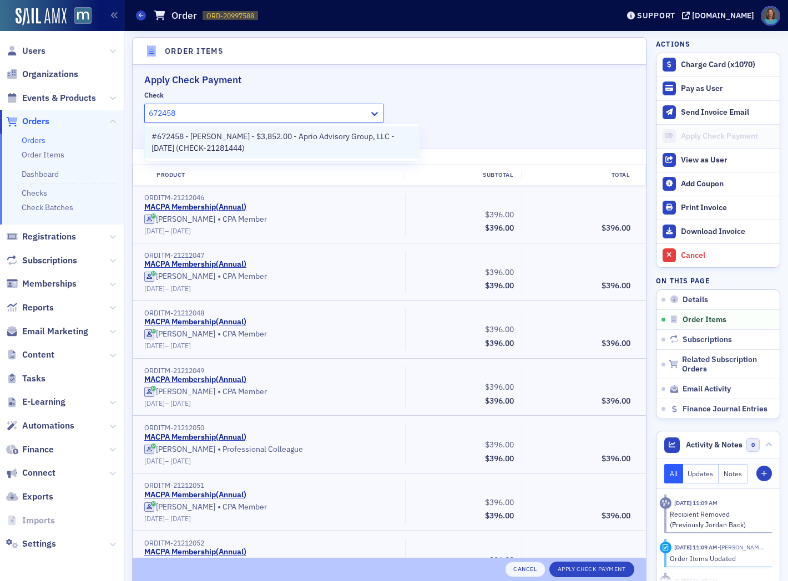
click at [295, 136] on span "#672458 - Kim Fitzgerald - $3,852.00 - Aprio Advisory Group, LLC - 8/22/2025 (C…" at bounding box center [281, 142] width 261 height 23
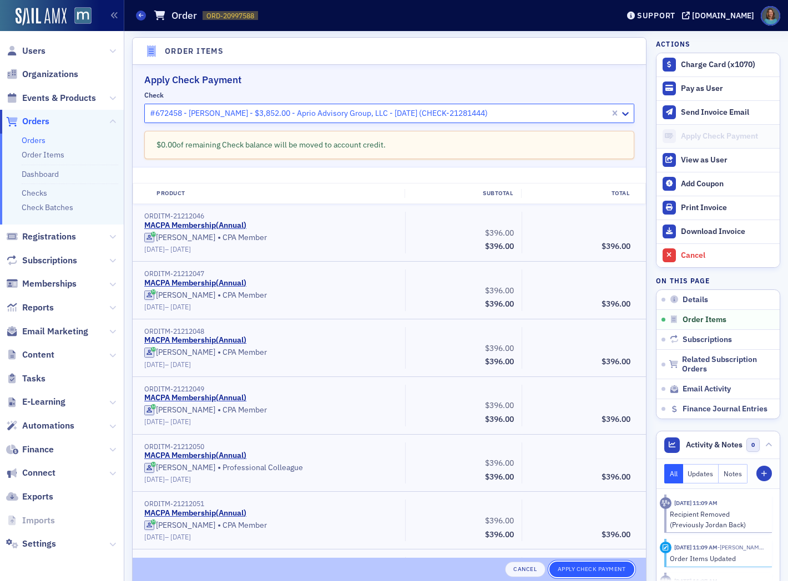
click at [556, 569] on button "Apply Check Payment" at bounding box center [591, 570] width 85 height 16
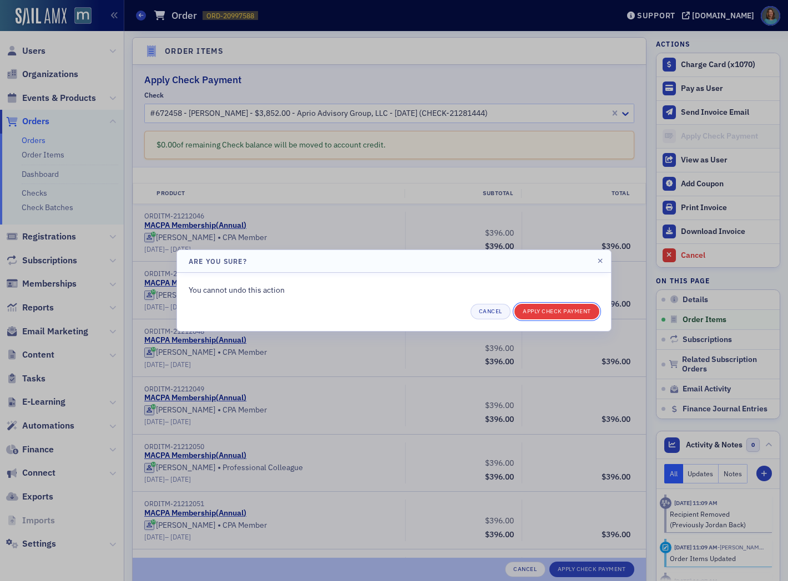
click at [555, 313] on button "Apply Check Payment" at bounding box center [556, 312] width 85 height 16
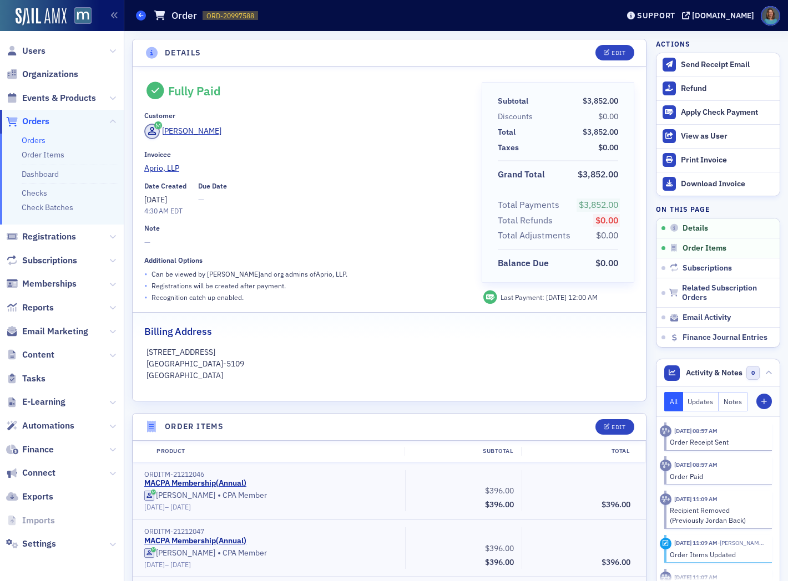
click at [143, 17] on span at bounding box center [141, 16] width 10 height 10
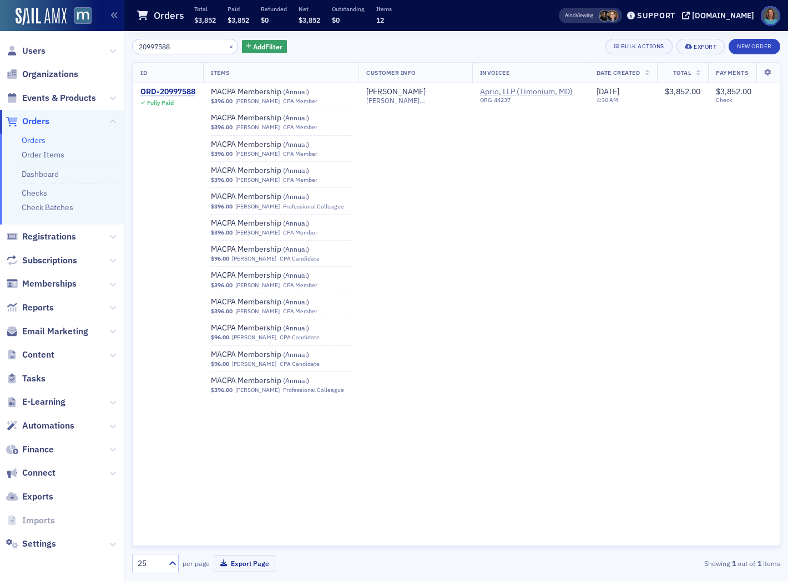
drag, startPoint x: 170, startPoint y: 47, endPoint x: 138, endPoint y: 42, distance: 32.6
click at [139, 42] on input "20997588" at bounding box center [185, 47] width 106 height 16
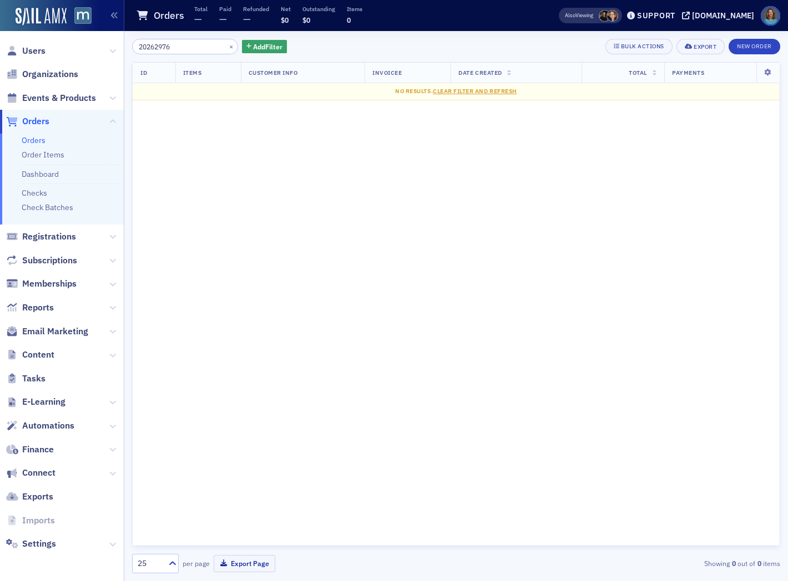
drag, startPoint x: 175, startPoint y: 45, endPoint x: 142, endPoint y: 45, distance: 32.7
click at [142, 45] on input "20262976" at bounding box center [185, 47] width 106 height 16
type input "2"
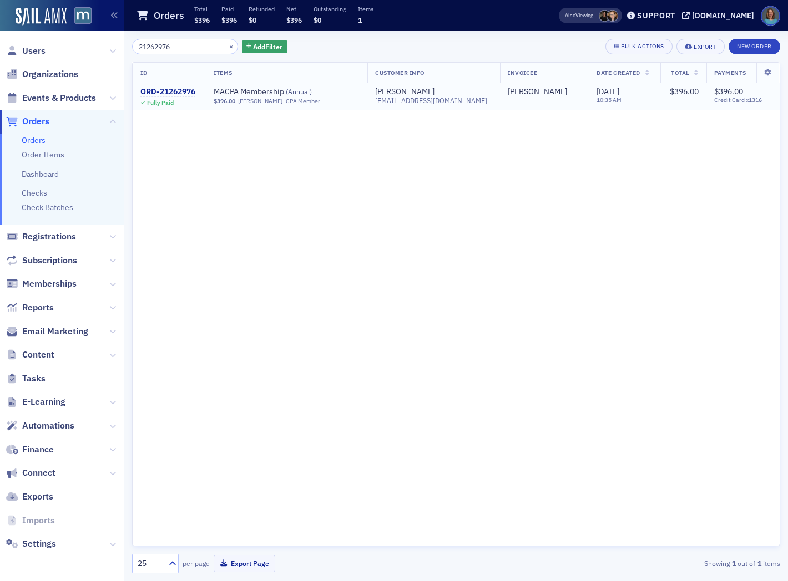
type input "21262976"
click at [174, 92] on div "ORD-21262976" at bounding box center [167, 92] width 55 height 10
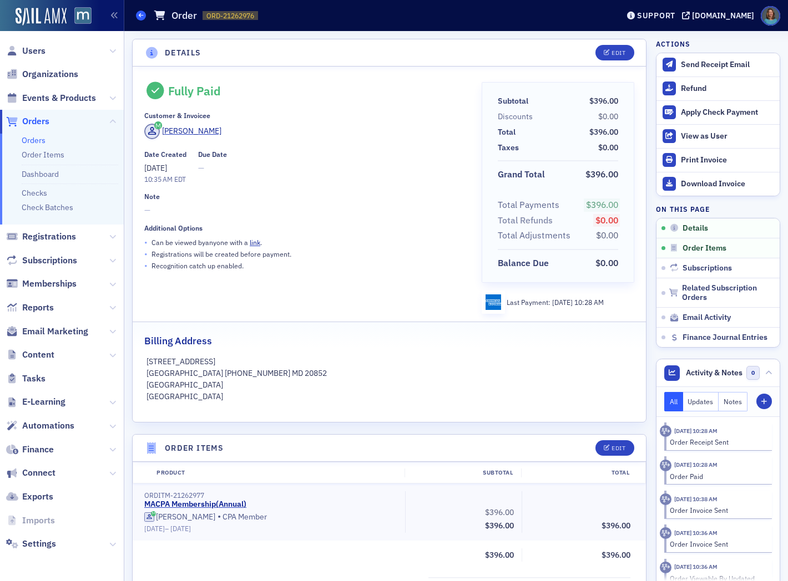
click at [141, 14] on icon at bounding box center [141, 15] width 4 height 5
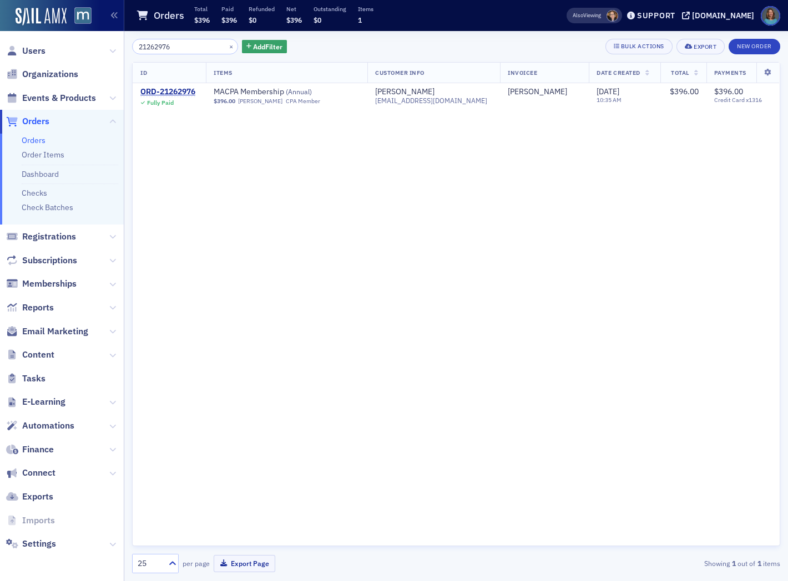
drag, startPoint x: 186, startPoint y: 43, endPoint x: 131, endPoint y: 28, distance: 56.9
click at [131, 28] on main "Orders Total $396 Paid $396 Refunded $0 Net $396 Outstanding $0 Items 1 Also Vi…" at bounding box center [455, 290] width 663 height 581
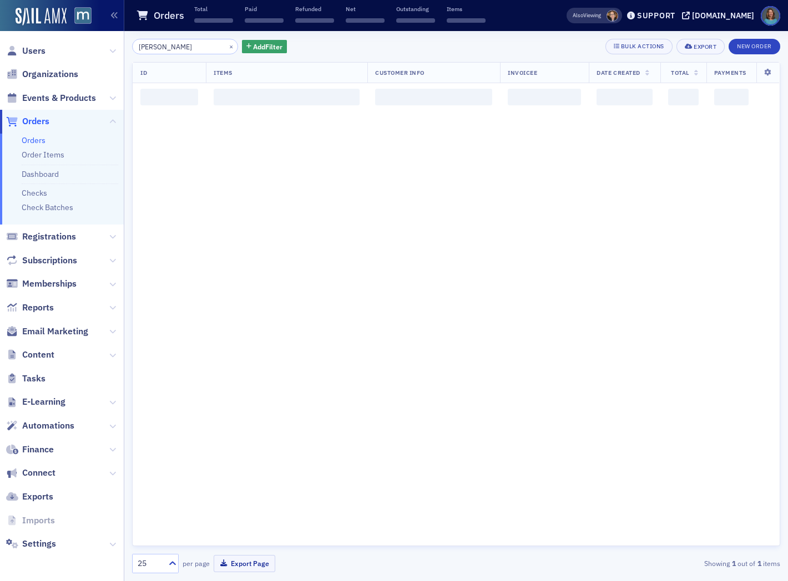
type input "deborah frech"
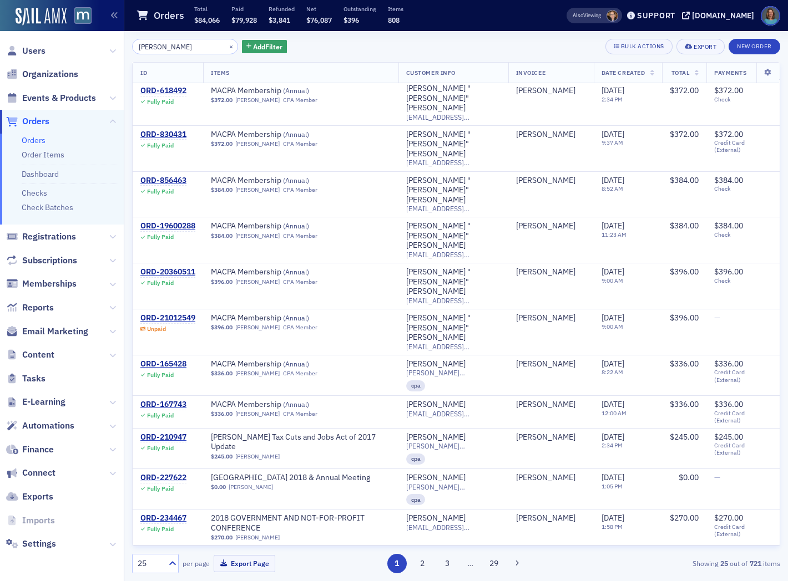
scroll to position [27, 0]
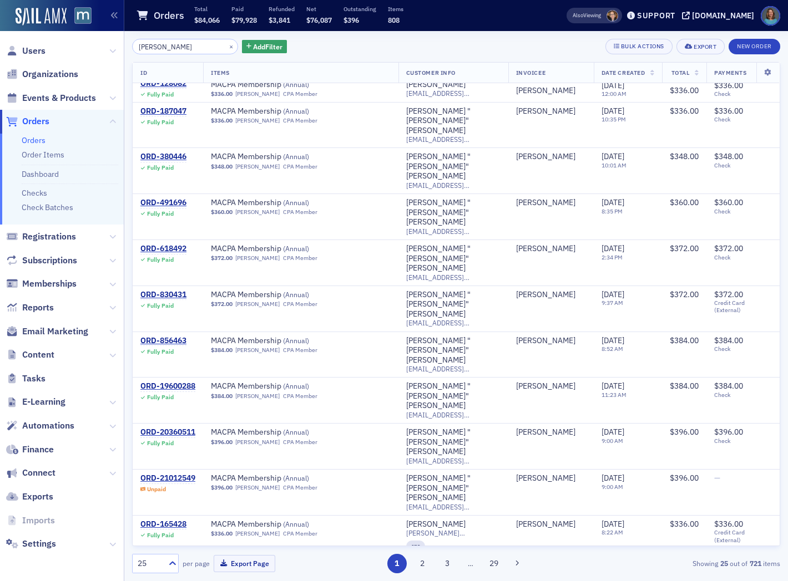
click at [639, 71] on th "Date Created" at bounding box center [627, 73] width 68 height 21
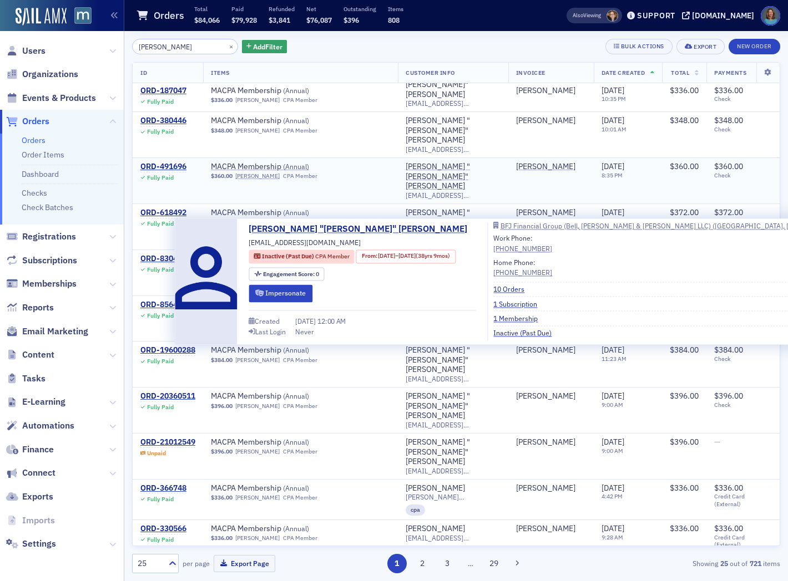
scroll to position [62, 0]
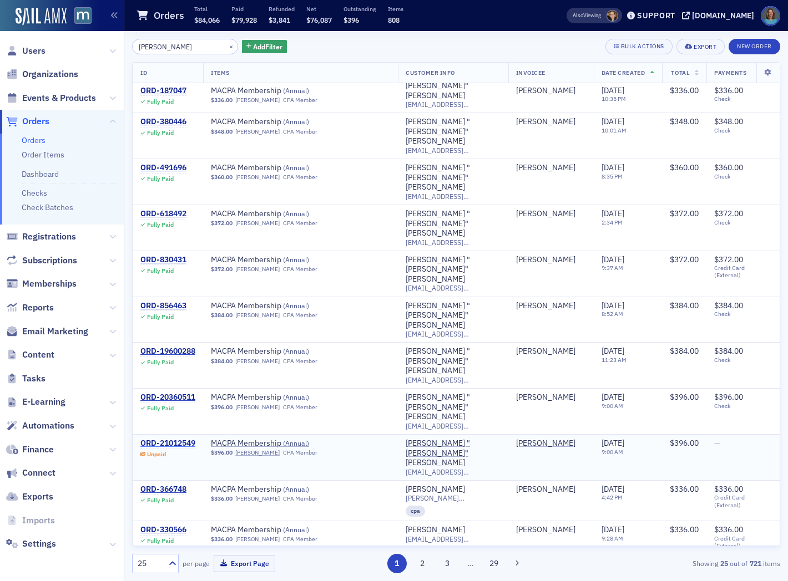
click at [187, 439] on div "ORD-21012549" at bounding box center [167, 444] width 55 height 10
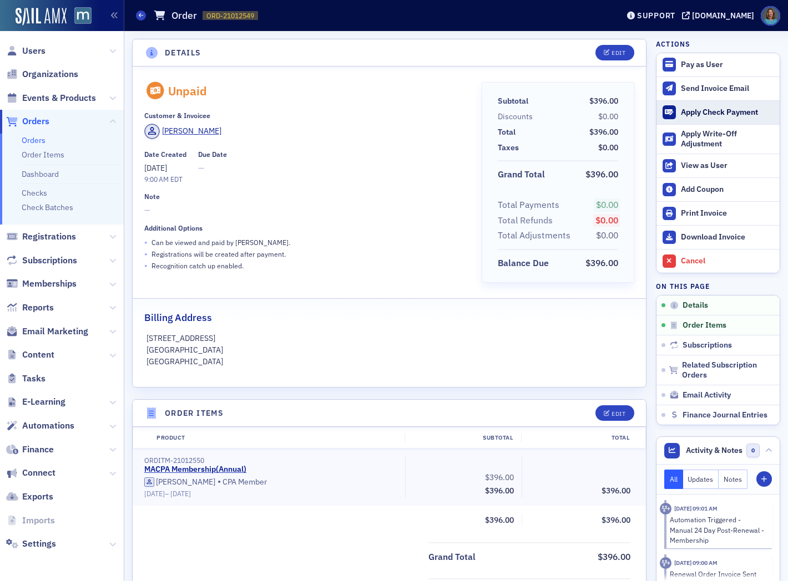
click at [683, 113] on div "Apply Check Payment" at bounding box center [726, 113] width 93 height 10
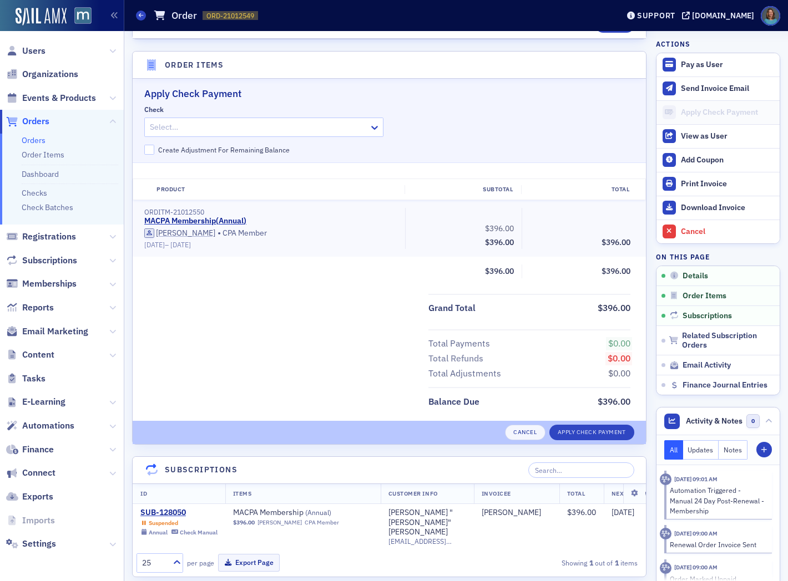
scroll to position [362, 0]
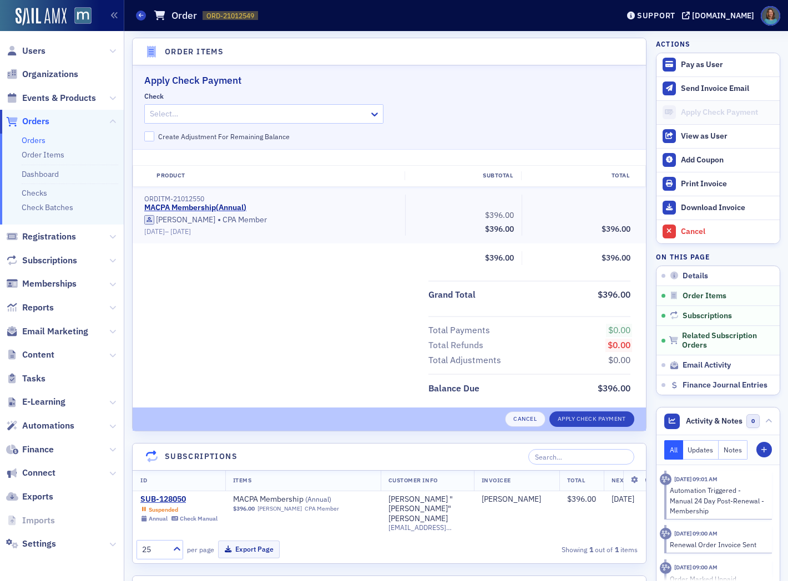
click at [252, 113] on div at bounding box center [258, 114] width 219 height 14
type input "14742"
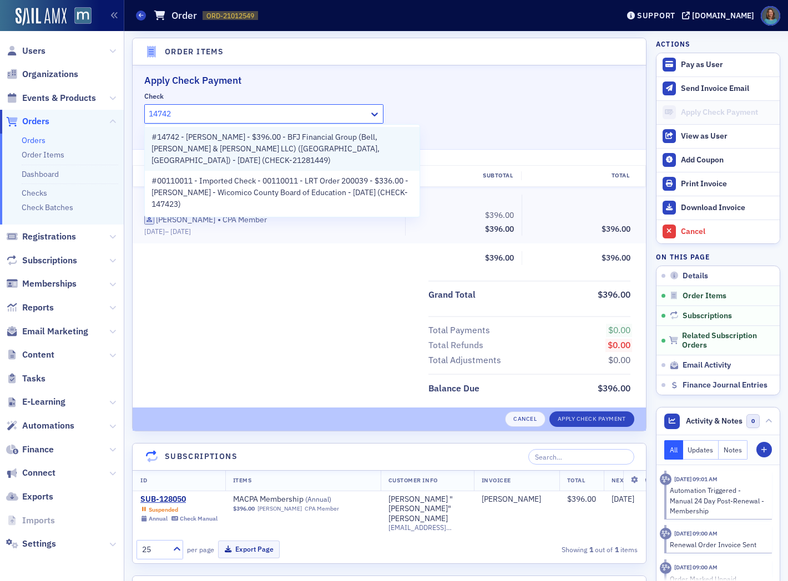
click at [265, 139] on span "#14742 - Deborach Frech - $396.00 - BFJ Financial Group (Bell, Frech & Jacobs L…" at bounding box center [281, 148] width 261 height 35
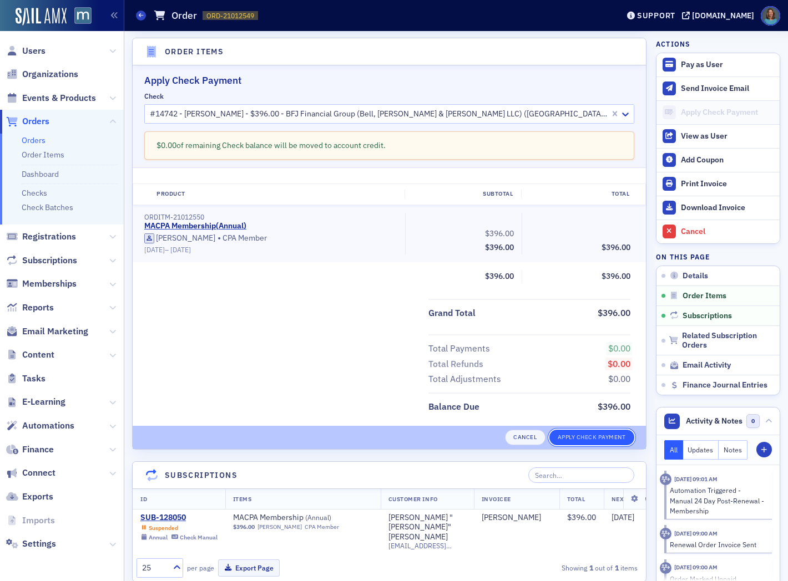
click at [553, 433] on button "Apply Check Payment" at bounding box center [591, 438] width 85 height 16
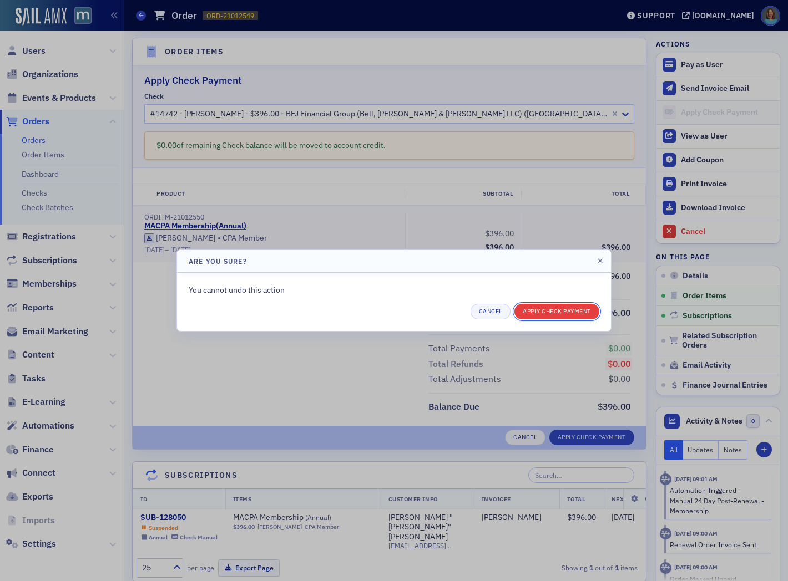
click at [548, 315] on button "Apply Check Payment" at bounding box center [556, 312] width 85 height 16
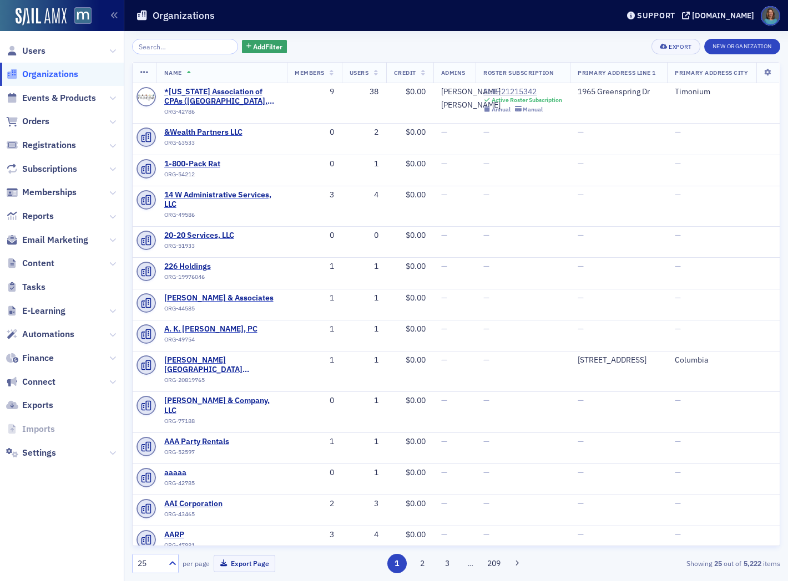
click at [211, 52] on input "search" at bounding box center [185, 47] width 106 height 16
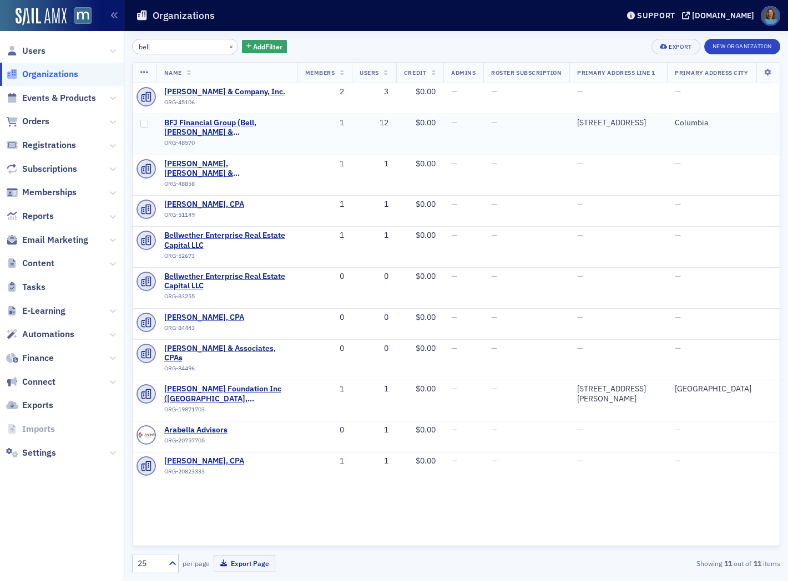
type input "bell"
click at [215, 120] on span "BFJ Financial Group (Bell, [PERSON_NAME] & [PERSON_NAME] LLC) ([GEOGRAPHIC_DATA…" at bounding box center [226, 127] width 125 height 19
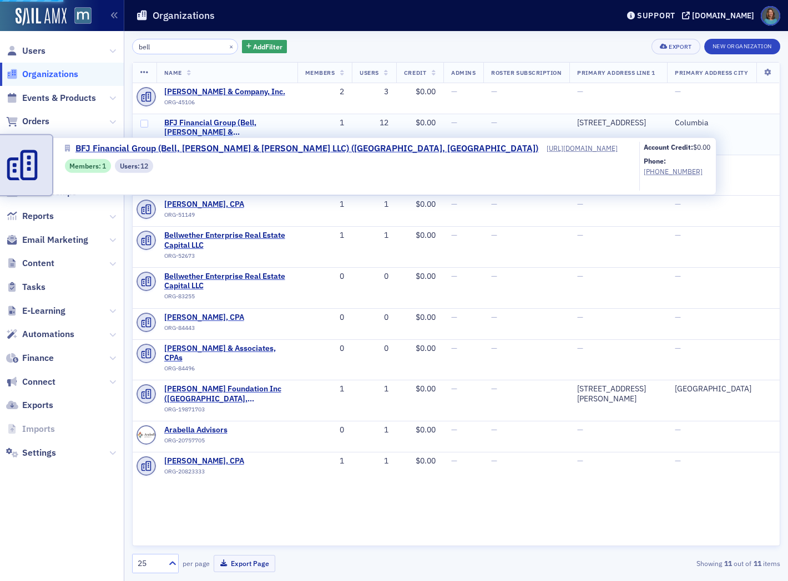
select select "US"
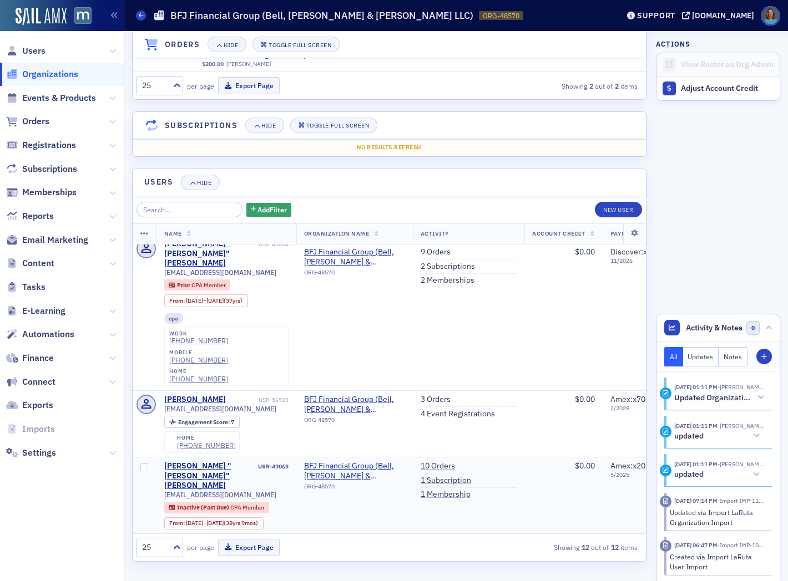
scroll to position [382, 0]
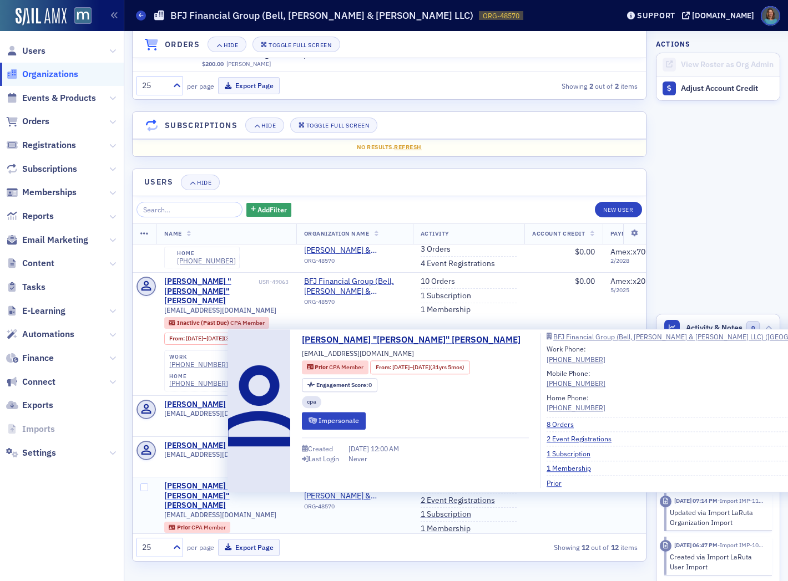
click at [211, 481] on div "Joseph "Joe" Bell" at bounding box center [210, 495] width 92 height 29
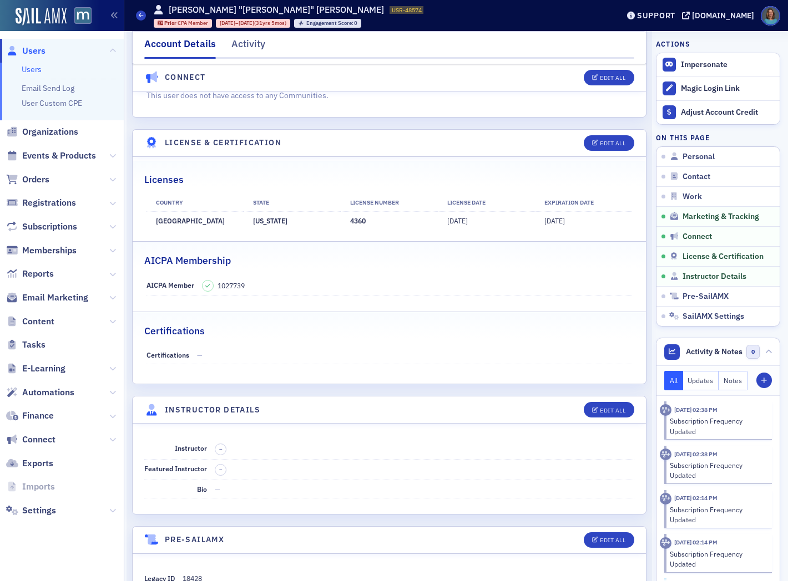
scroll to position [1848, 0]
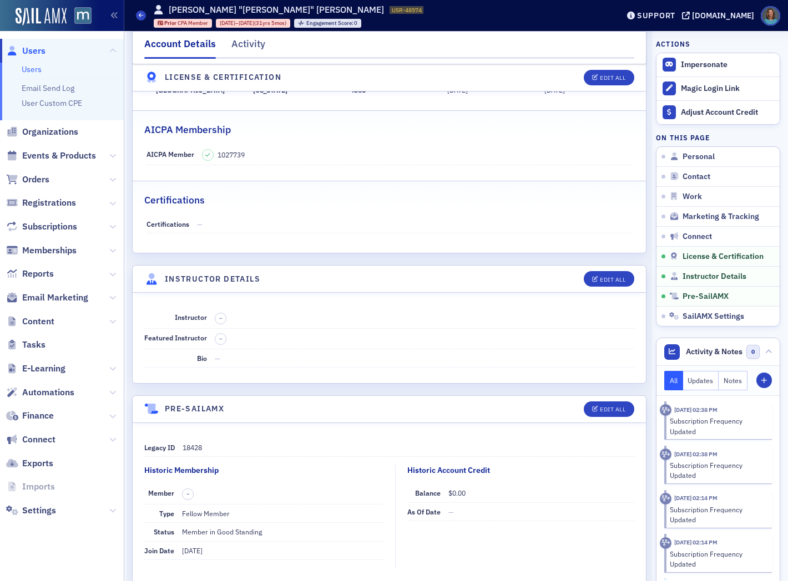
click at [108, 273] on span "Reports" at bounding box center [62, 274] width 124 height 24
click at [47, 274] on span "Reports" at bounding box center [38, 274] width 32 height 12
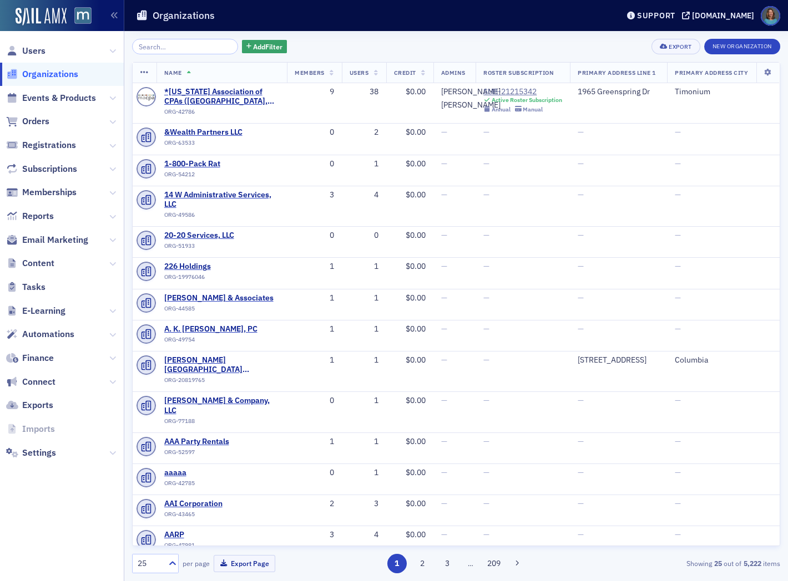
click at [209, 50] on input "search" at bounding box center [185, 47] width 106 height 16
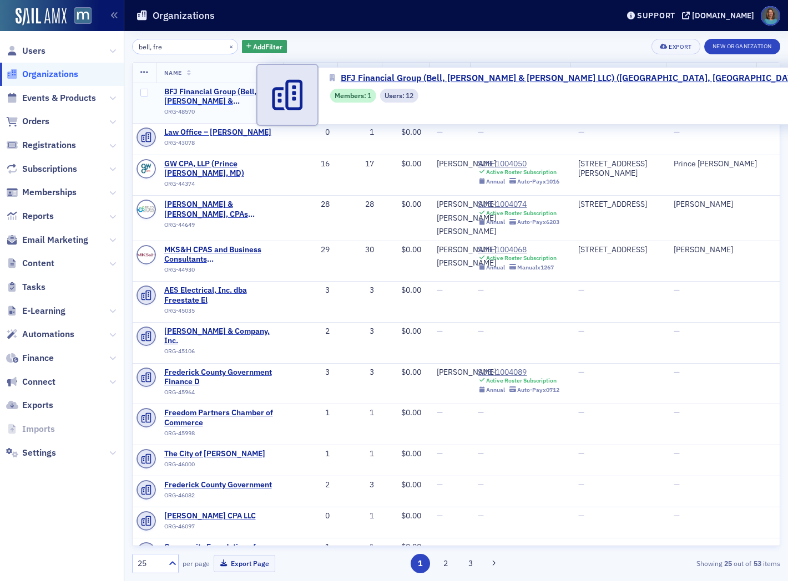
type input "bell, fre"
click at [219, 90] on span "BFJ Financial Group (Bell, [PERSON_NAME] & [PERSON_NAME] LLC) ([GEOGRAPHIC_DATA…" at bounding box center [219, 96] width 111 height 19
select select "US"
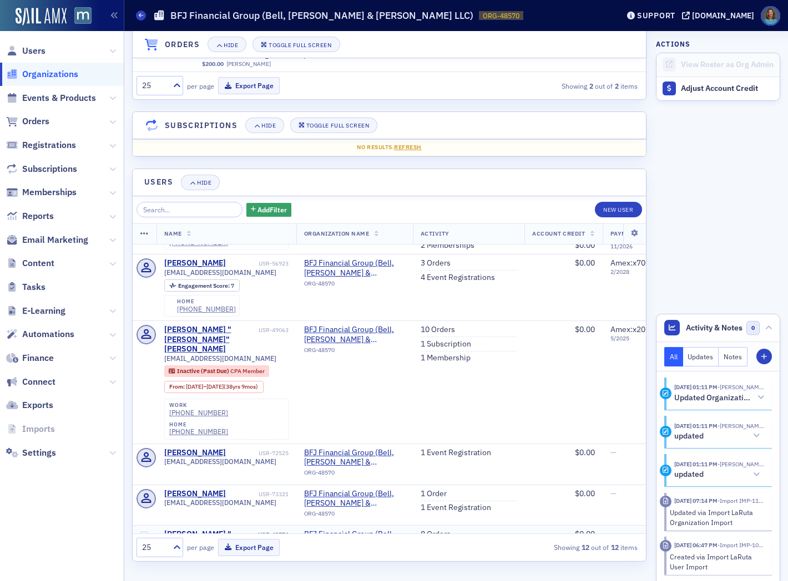
scroll to position [319, 0]
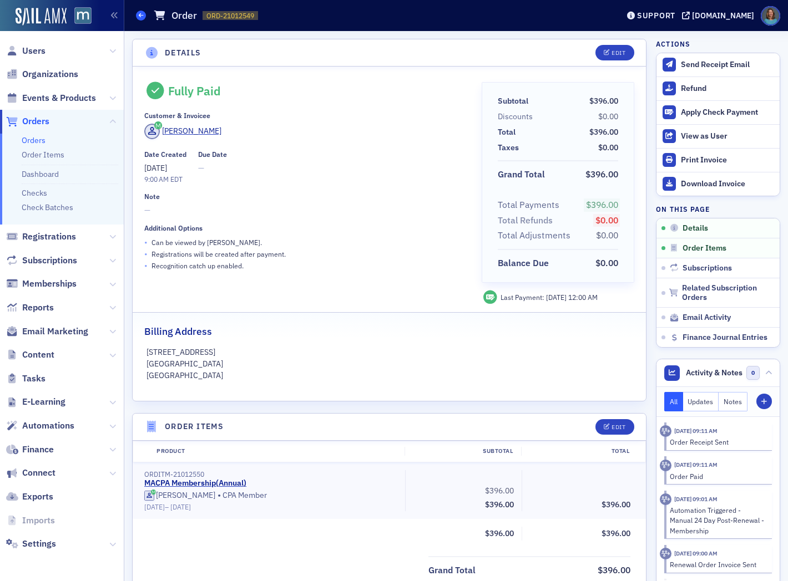
click at [143, 14] on span at bounding box center [141, 16] width 10 height 10
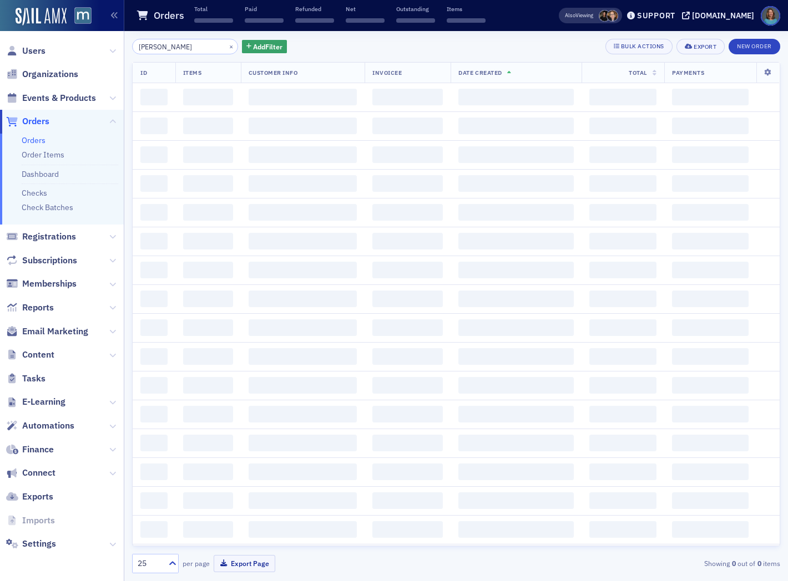
drag, startPoint x: 192, startPoint y: 44, endPoint x: 121, endPoint y: 35, distance: 72.2
click at [124, 35] on div "Users Organizations Events & Products Orders Orders Order Items Dashboard Check…" at bounding box center [394, 290] width 788 height 581
type input "21190442"
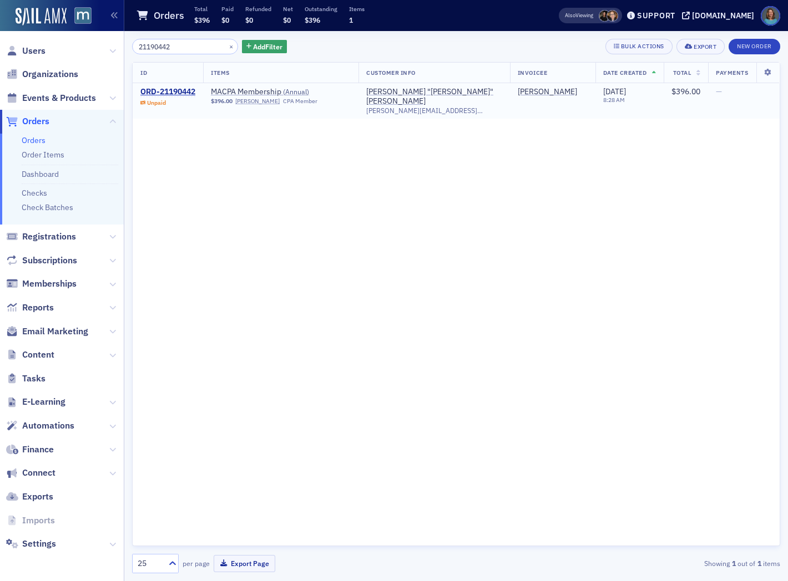
click at [163, 85] on td "ORD-21190442 Unpaid" at bounding box center [168, 100] width 70 height 35
click at [186, 91] on div "ORD-21190442" at bounding box center [167, 92] width 55 height 10
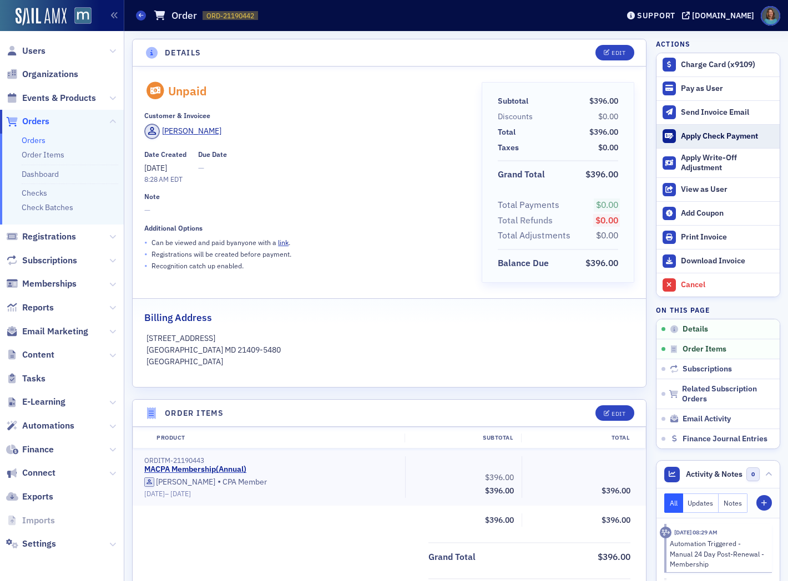
click at [690, 131] on div "Apply Check Payment" at bounding box center [726, 136] width 93 height 10
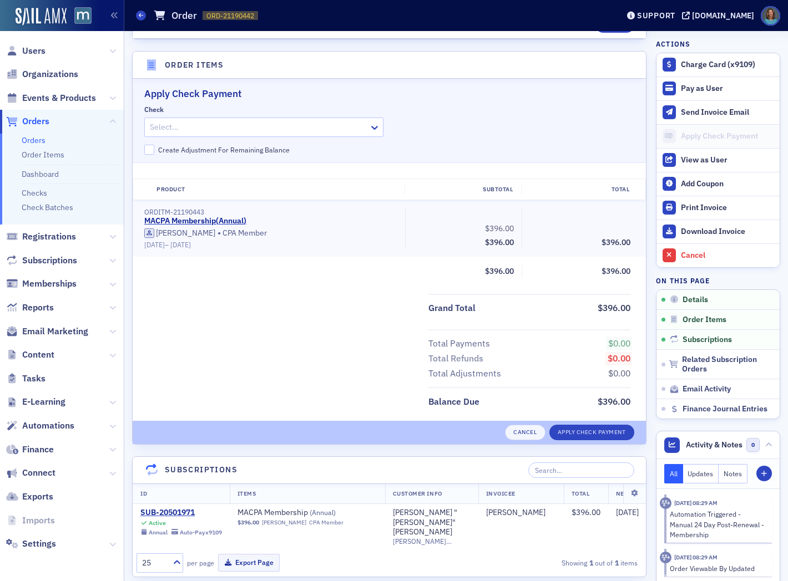
scroll to position [362, 0]
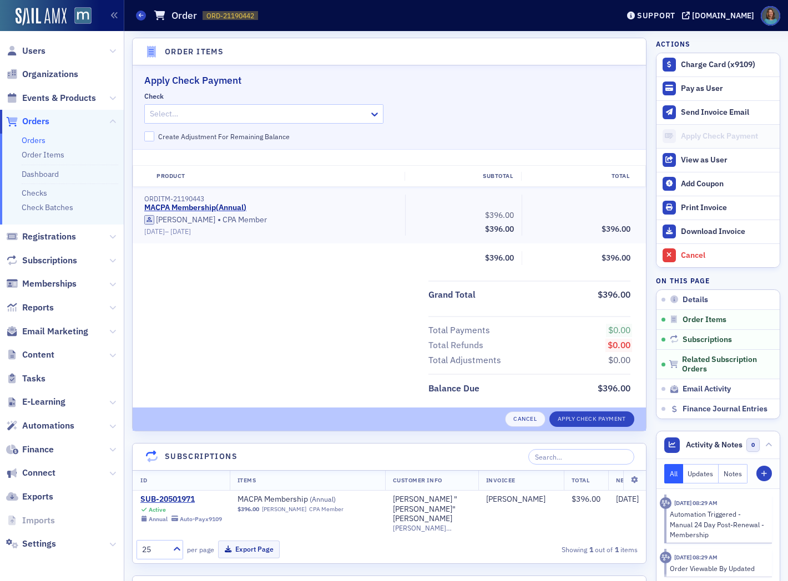
click at [300, 116] on div at bounding box center [258, 114] width 219 height 14
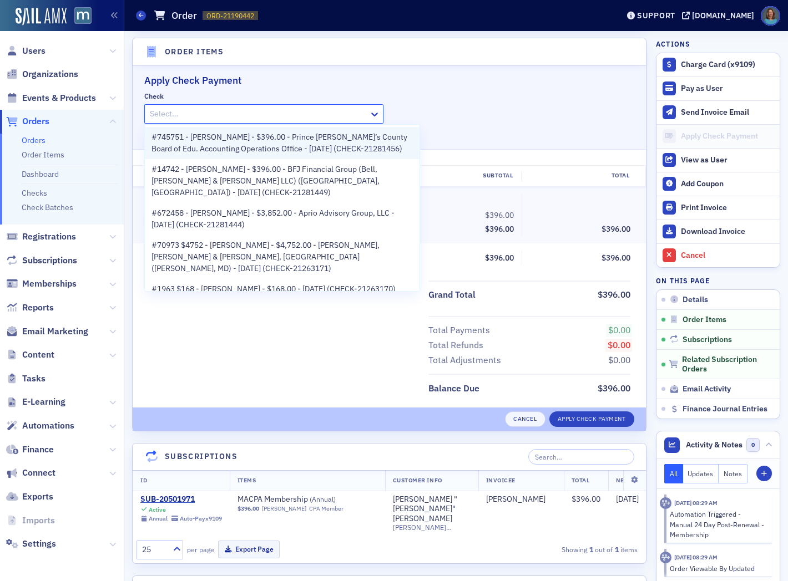
click at [305, 144] on span "#745751 - [PERSON_NAME] - $396.00 - Prince [PERSON_NAME]’s County Board of Edu.…" at bounding box center [281, 142] width 261 height 23
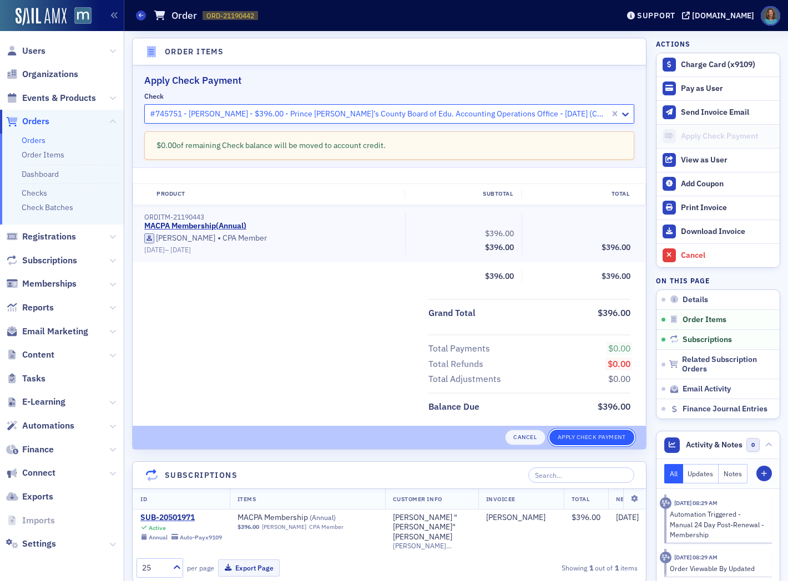
click at [555, 439] on button "Apply Check Payment" at bounding box center [591, 438] width 85 height 16
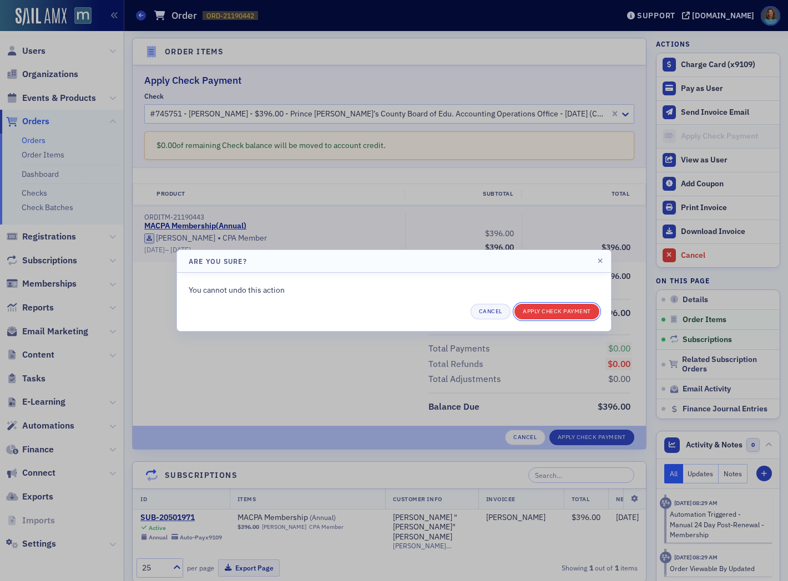
click at [534, 311] on button "Apply Check Payment" at bounding box center [556, 312] width 85 height 16
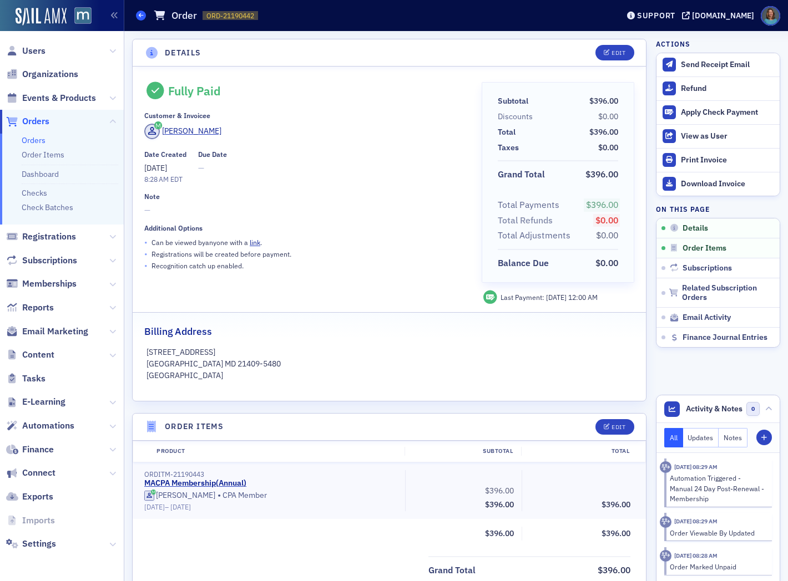
click at [139, 15] on icon at bounding box center [141, 15] width 4 height 5
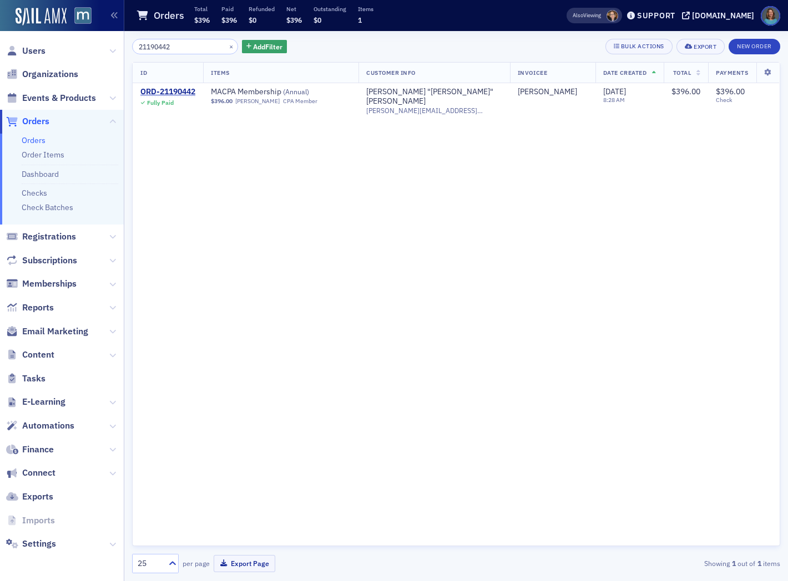
drag, startPoint x: 175, startPoint y: 45, endPoint x: 114, endPoint y: 35, distance: 61.8
click at [114, 35] on div "Users Organizations Events & Products Orders Orders Order Items Dashboard Check…" at bounding box center [394, 290] width 788 height 581
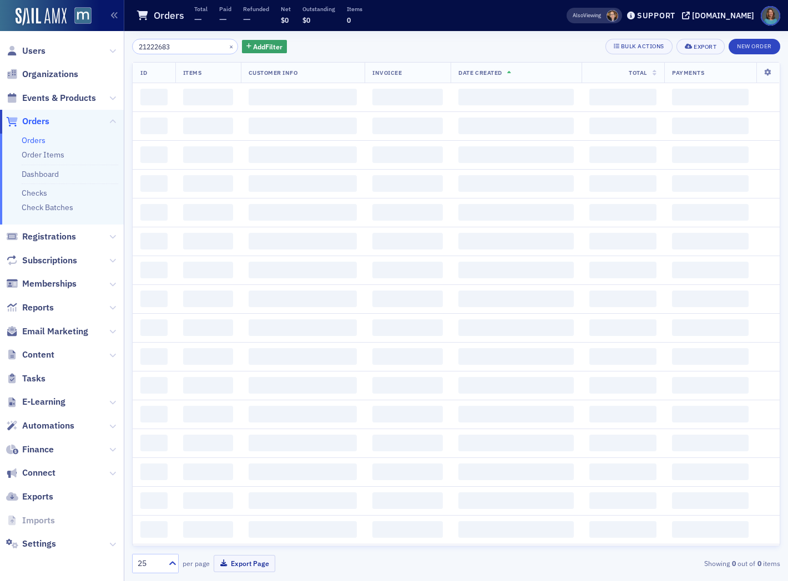
type input "21222683"
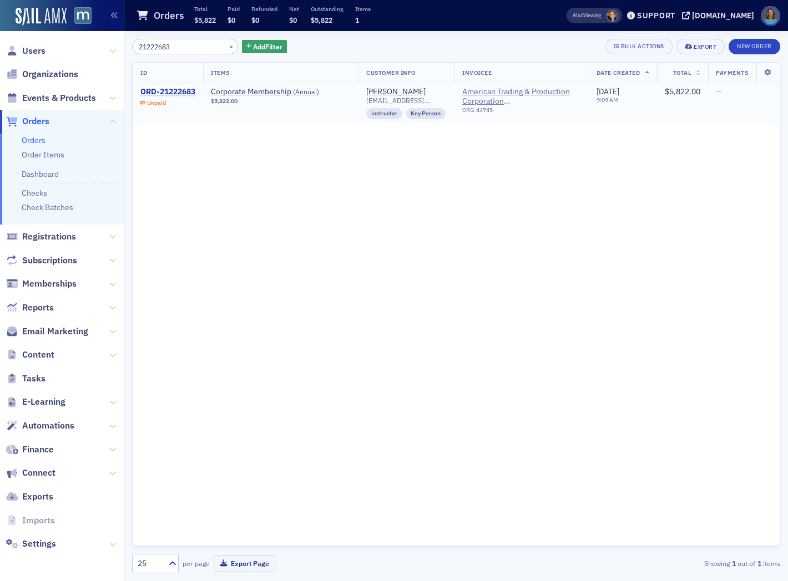
click at [171, 93] on div "ORD-21222683" at bounding box center [167, 92] width 55 height 10
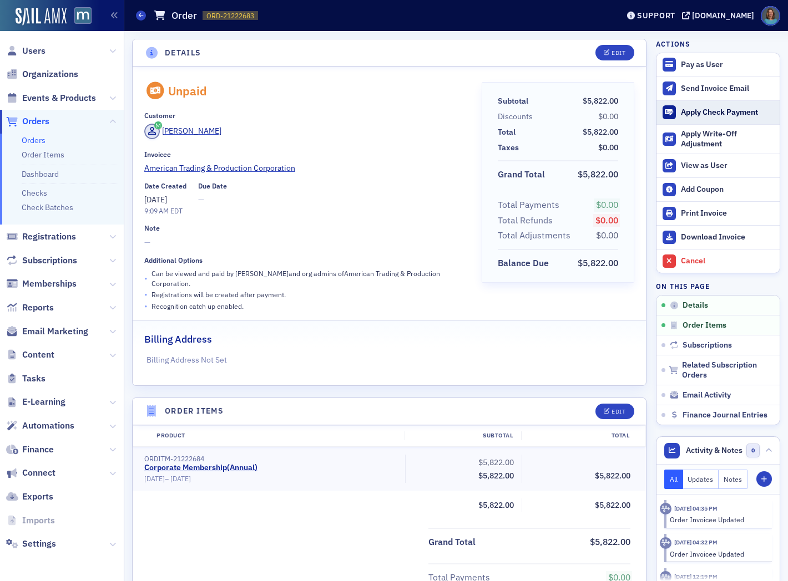
click at [697, 113] on div "Apply Check Payment" at bounding box center [726, 113] width 93 height 10
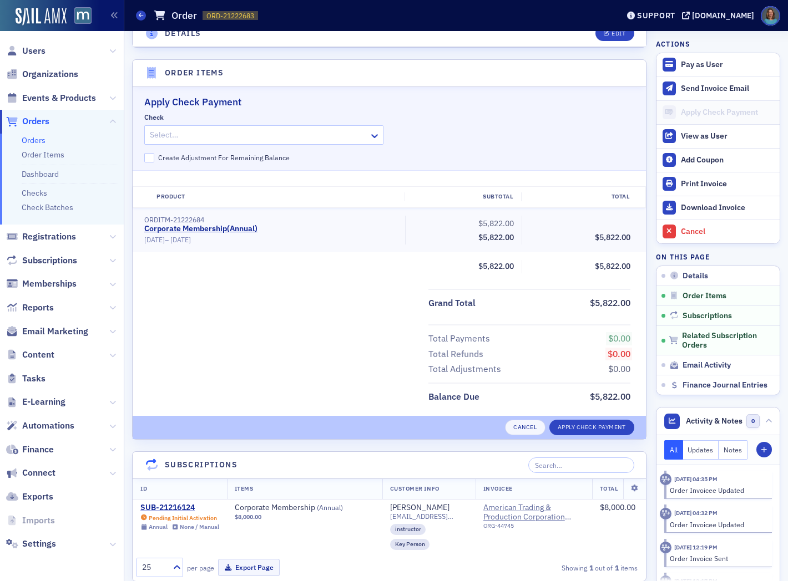
scroll to position [360, 0]
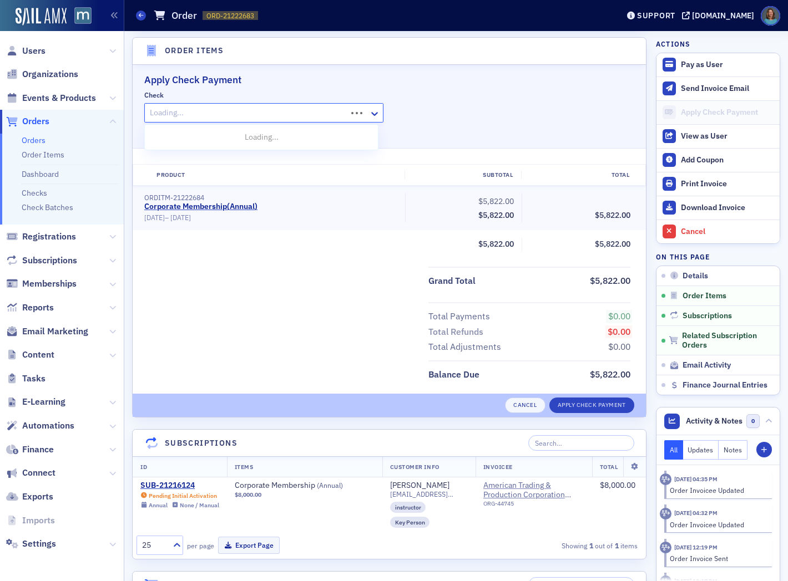
click at [245, 109] on div at bounding box center [247, 113] width 197 height 14
type input "129989"
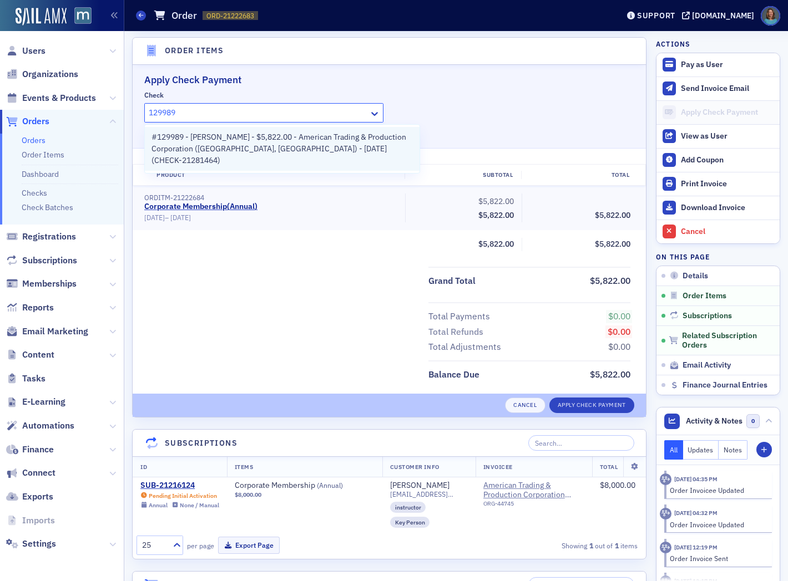
click at [255, 137] on span "#129989 - Jeffrey Lawson - $5,822.00 - American Trading & Production Corporatio…" at bounding box center [281, 148] width 261 height 35
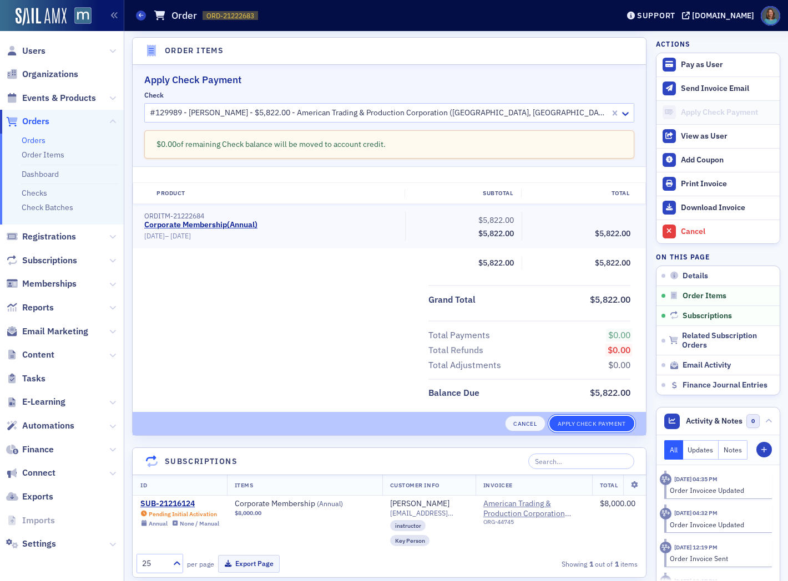
click at [551, 418] on button "Apply Check Payment" at bounding box center [591, 424] width 85 height 16
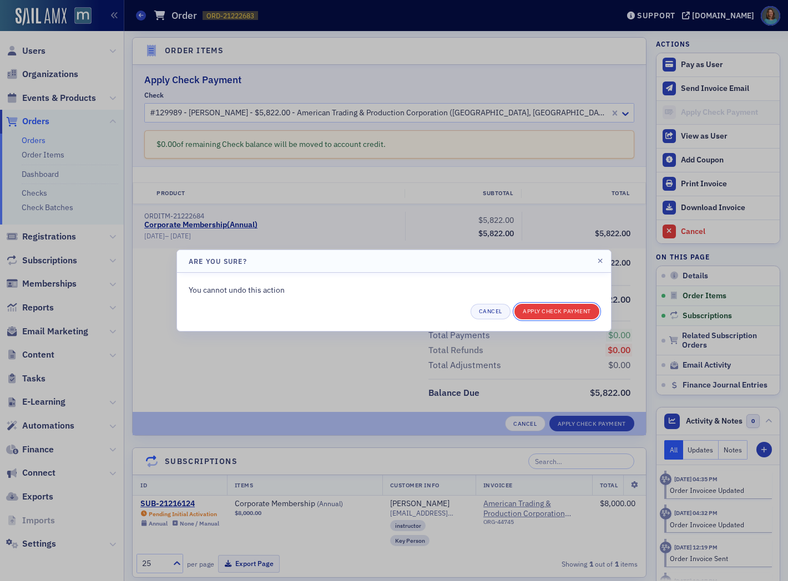
click at [562, 312] on button "Apply Check Payment" at bounding box center [556, 312] width 85 height 16
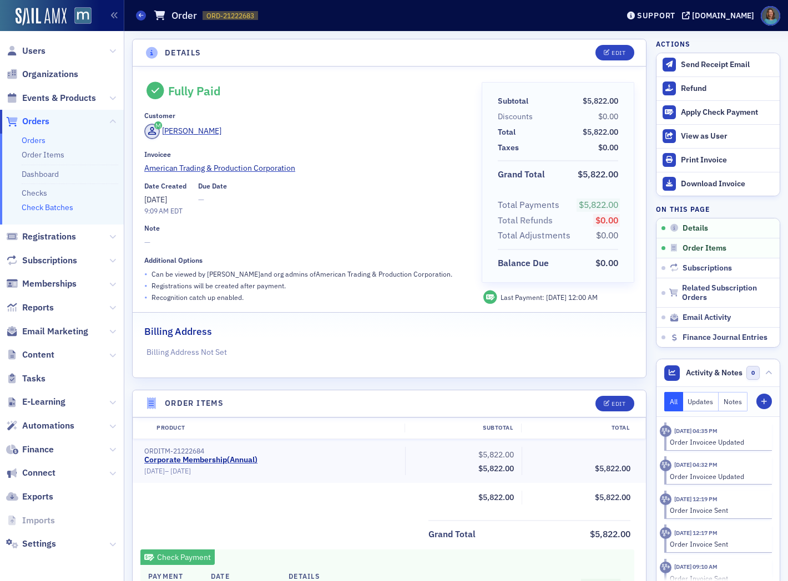
click at [48, 207] on link "Check Batches" at bounding box center [48, 207] width 52 height 10
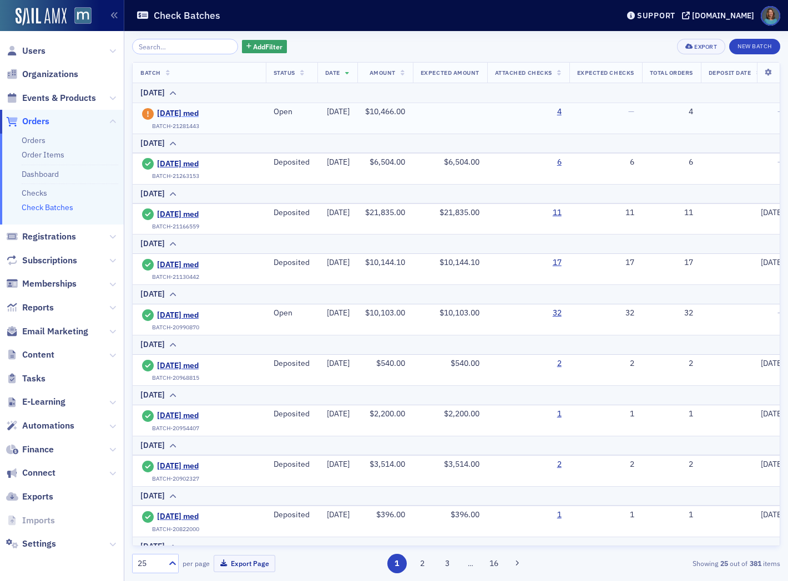
click at [195, 110] on span "[DATE] med" at bounding box center [207, 114] width 101 height 10
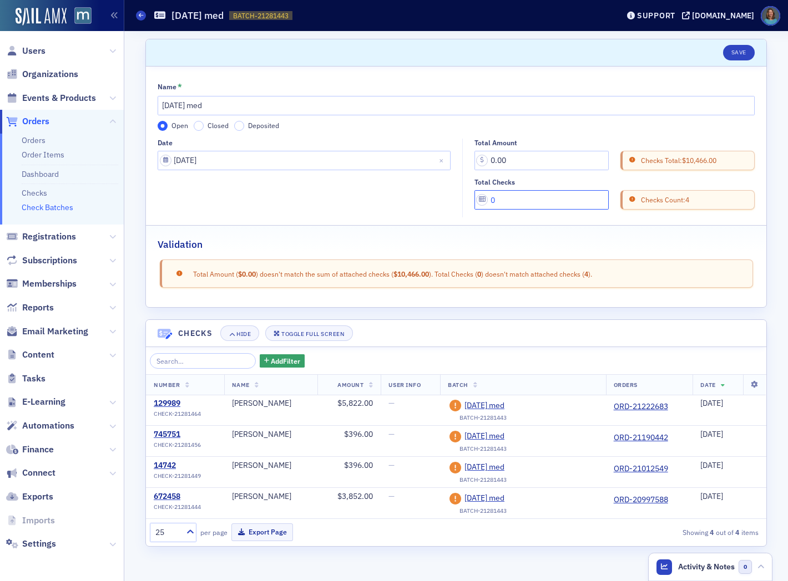
click at [511, 201] on input "0" at bounding box center [541, 199] width 134 height 19
type input "4"
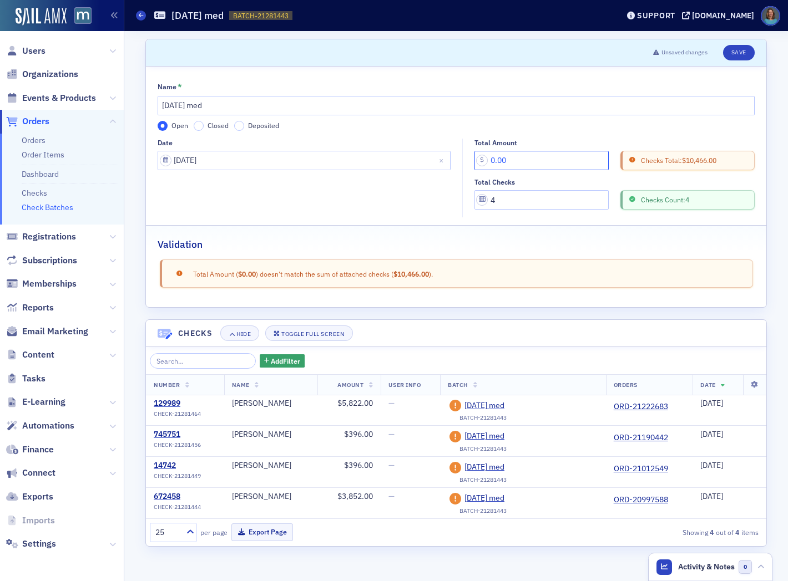
drag, startPoint x: 515, startPoint y: 162, endPoint x: 480, endPoint y: 161, distance: 34.9
click at [480, 161] on input "0.00" at bounding box center [541, 160] width 134 height 19
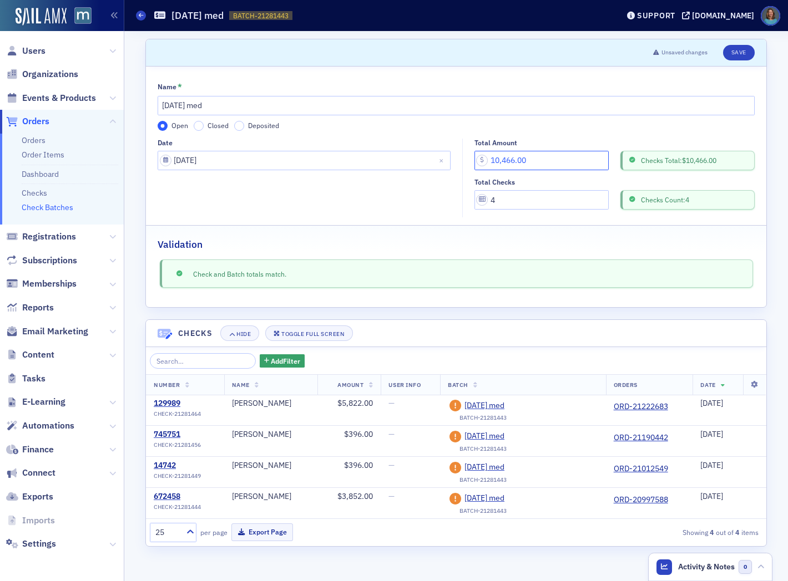
type input "10,466.00"
click at [736, 50] on button "Save" at bounding box center [739, 53] width 32 height 16
click at [200, 124] on input "Closed" at bounding box center [199, 126] width 10 height 10
click at [239, 131] on div "Name * [DATE] med Open Closed Deposited Date [DATE] Total Amount 10,466.00 Chec…" at bounding box center [456, 187] width 620 height 241
click at [238, 126] on input "Deposited" at bounding box center [239, 126] width 10 height 10
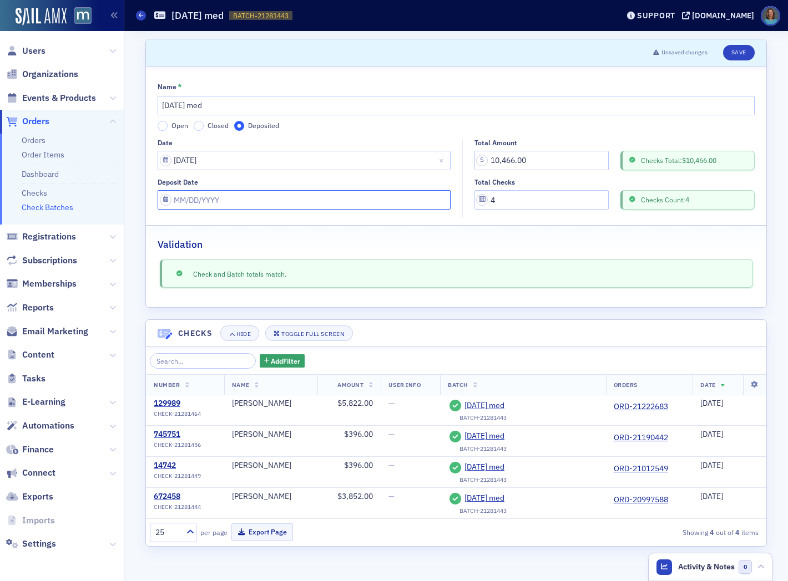
click at [194, 197] on input "Deposit Date" at bounding box center [304, 199] width 293 height 19
select select "7"
select select "2025"
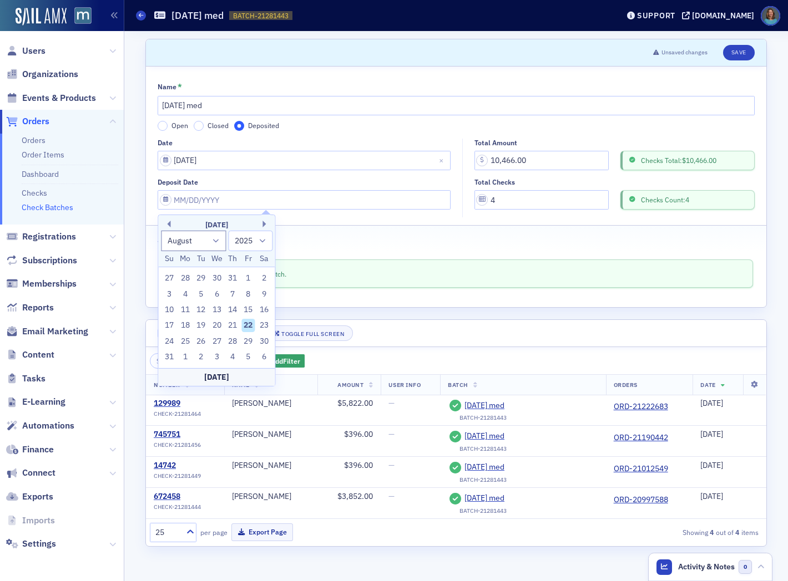
click at [248, 323] on div "22" at bounding box center [247, 325] width 13 height 13
type input "08/22/2025"
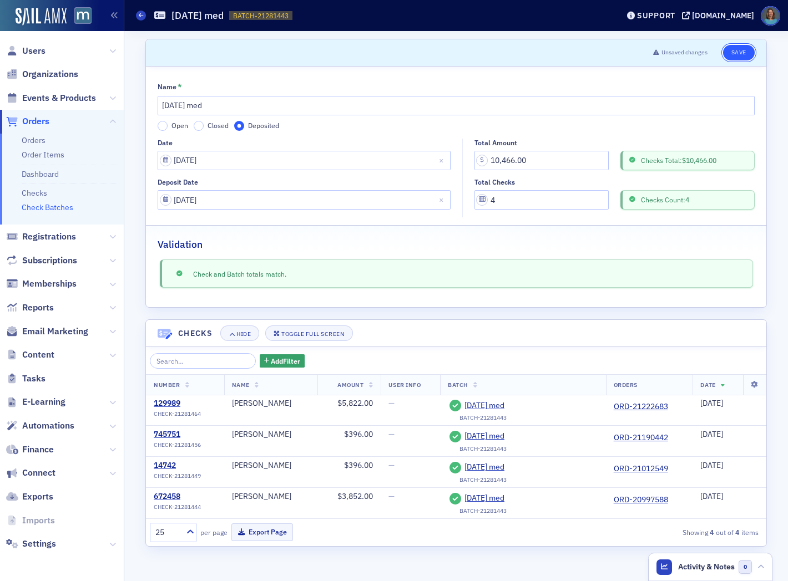
click at [742, 53] on button "Save" at bounding box center [739, 53] width 32 height 16
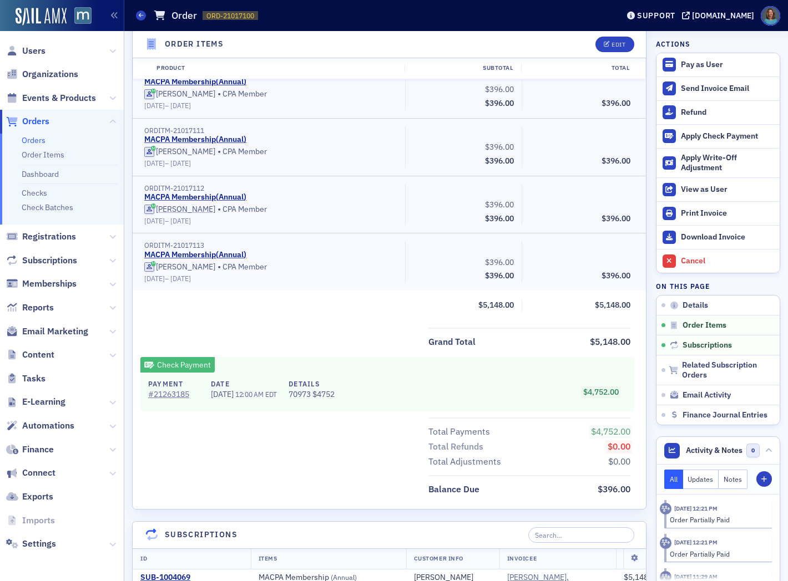
scroll to position [1047, 0]
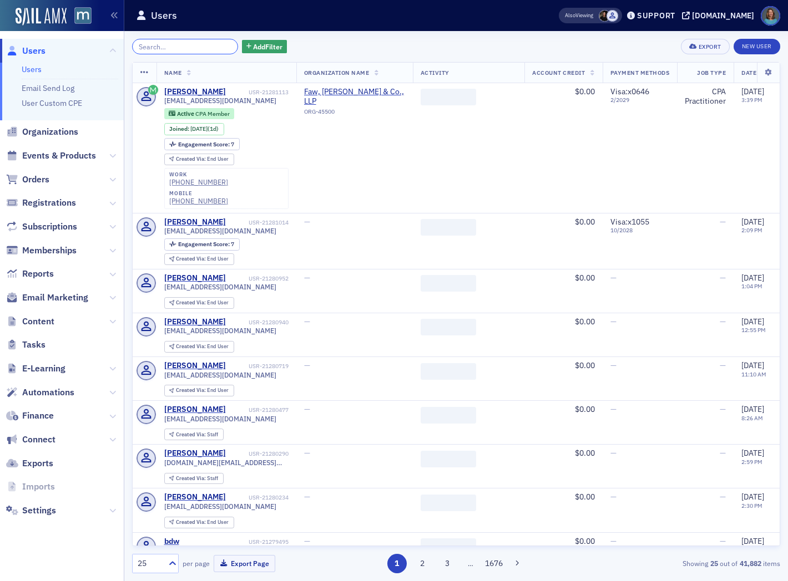
click at [148, 50] on input "search" at bounding box center [185, 47] width 106 height 16
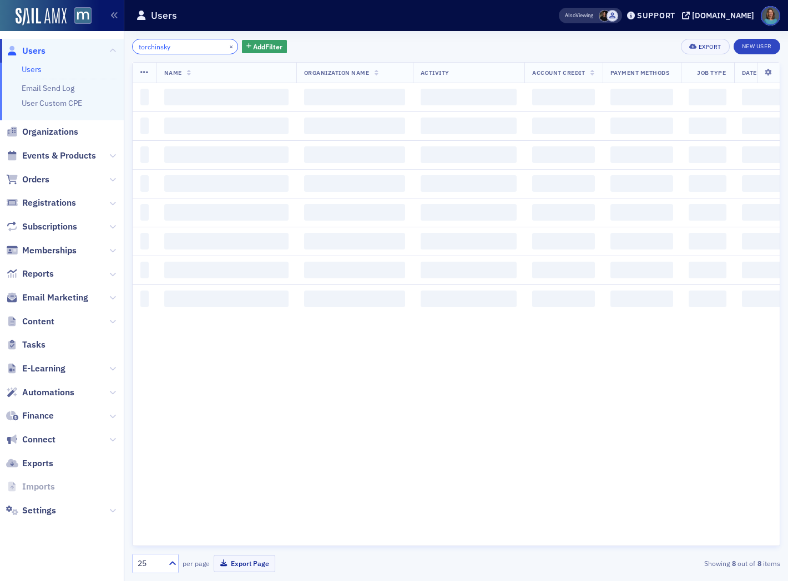
type input "torchinsky"
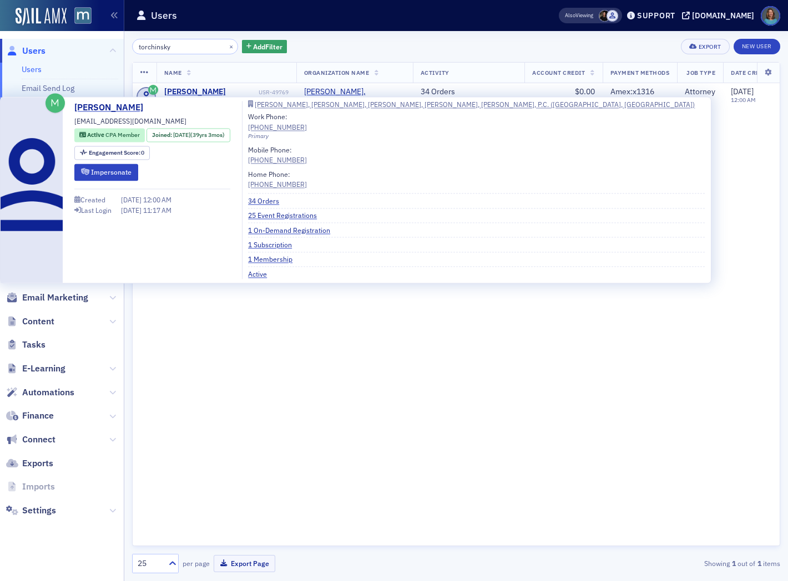
drag, startPoint x: 174, startPoint y: 122, endPoint x: 73, endPoint y: 123, distance: 100.9
click at [73, 123] on div "[PERSON_NAME] [EMAIL_ADDRESS][DOMAIN_NAME] Active CPA Member Joined : [DATE] (3…" at bounding box center [356, 190] width 698 height 178
copy span "[EMAIL_ADDRESS][DOMAIN_NAME]"
click at [204, 89] on div "[PERSON_NAME]" at bounding box center [195, 92] width 62 height 10
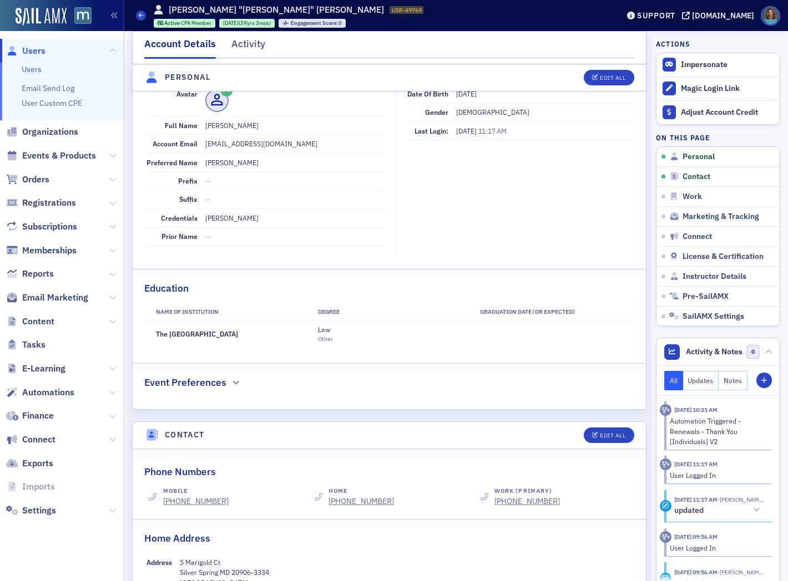
scroll to position [62, 0]
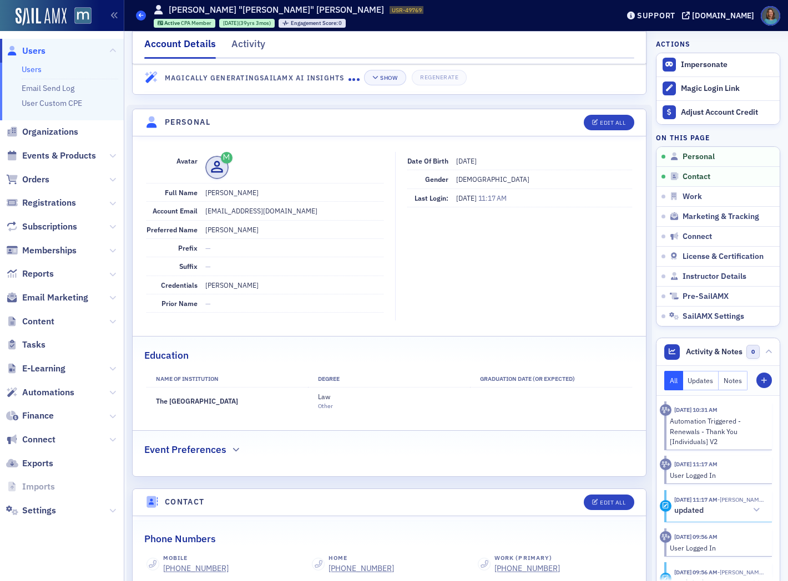
click at [138, 15] on span at bounding box center [141, 16] width 10 height 10
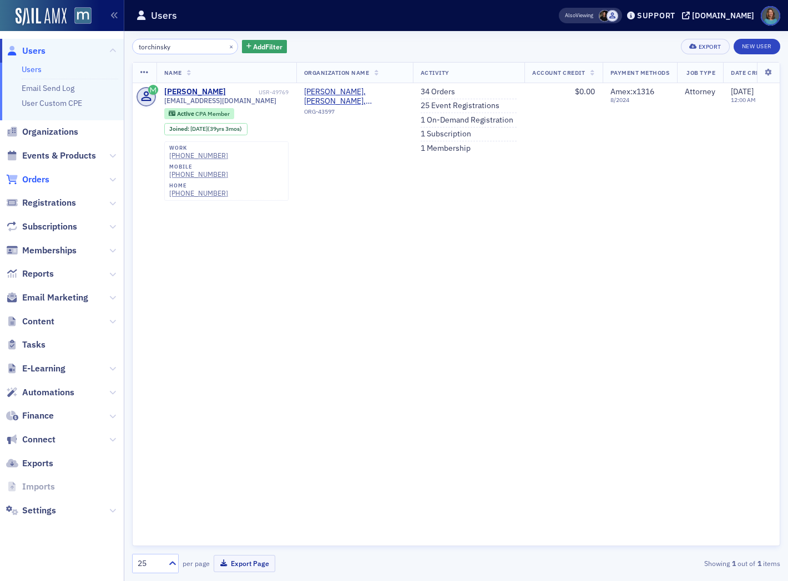
click at [31, 178] on span "Orders" at bounding box center [35, 180] width 27 height 12
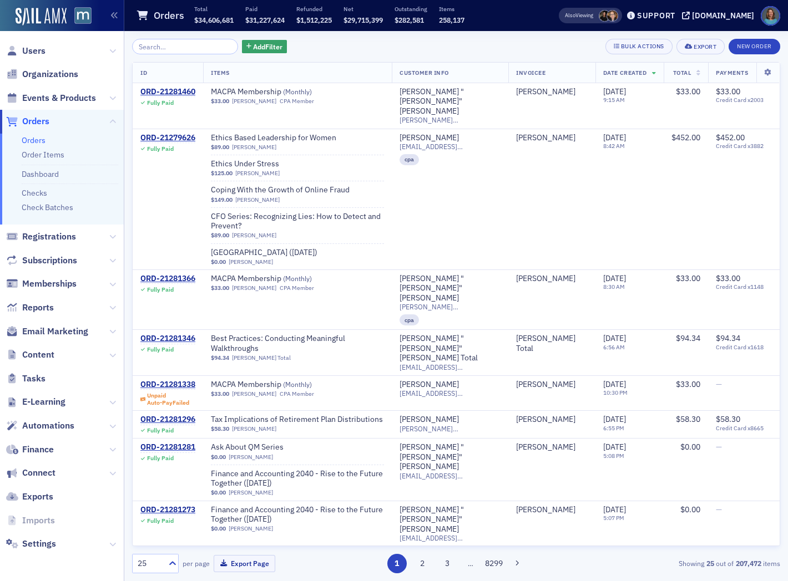
click at [180, 45] on input "search" at bounding box center [185, 47] width 106 height 16
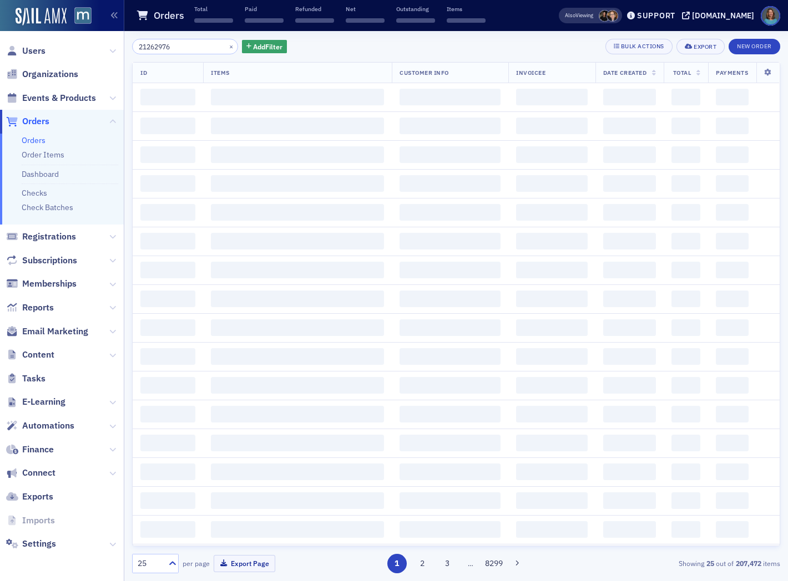
type input "21262976"
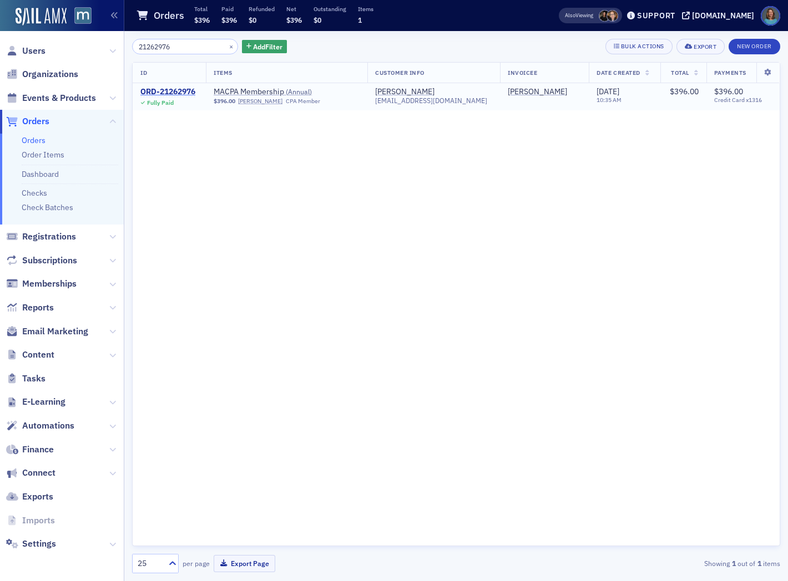
click at [178, 93] on div "ORD-21262976" at bounding box center [167, 92] width 55 height 10
